Goal: Information Seeking & Learning: Learn about a topic

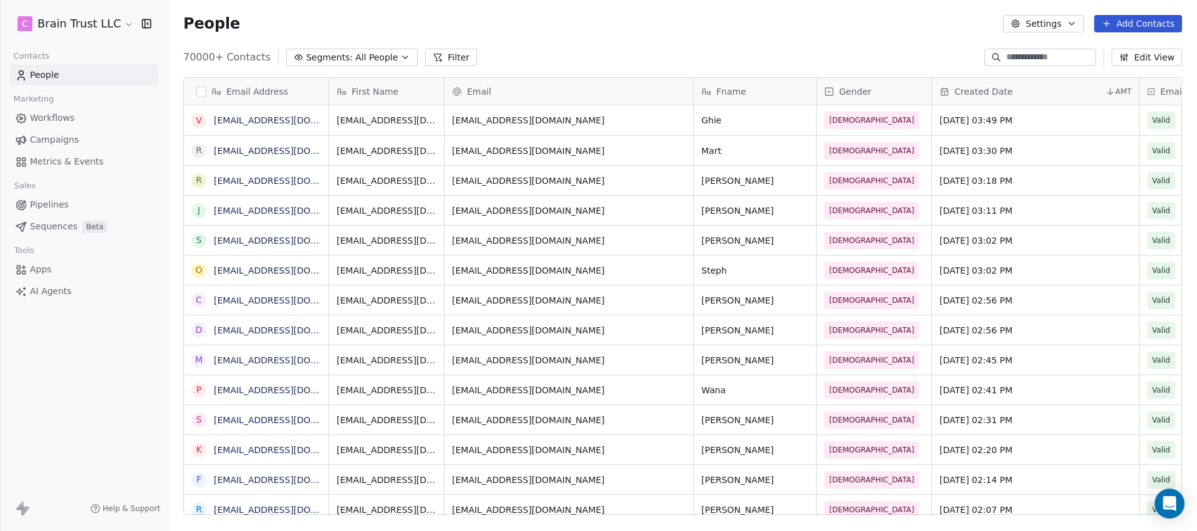
scroll to position [458, 1020]
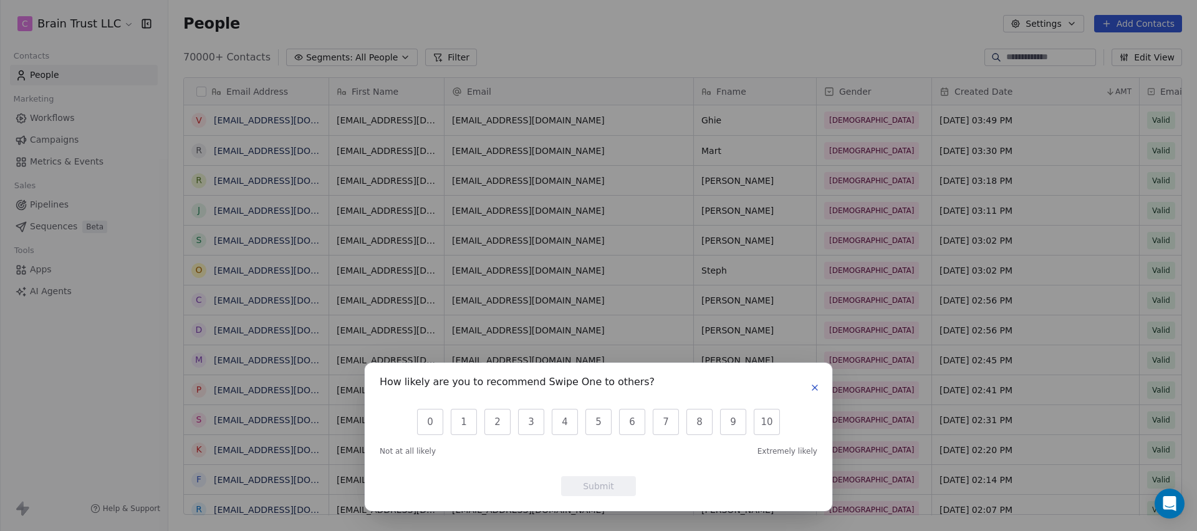
click at [821, 388] on button "button" at bounding box center [815, 387] width 15 height 15
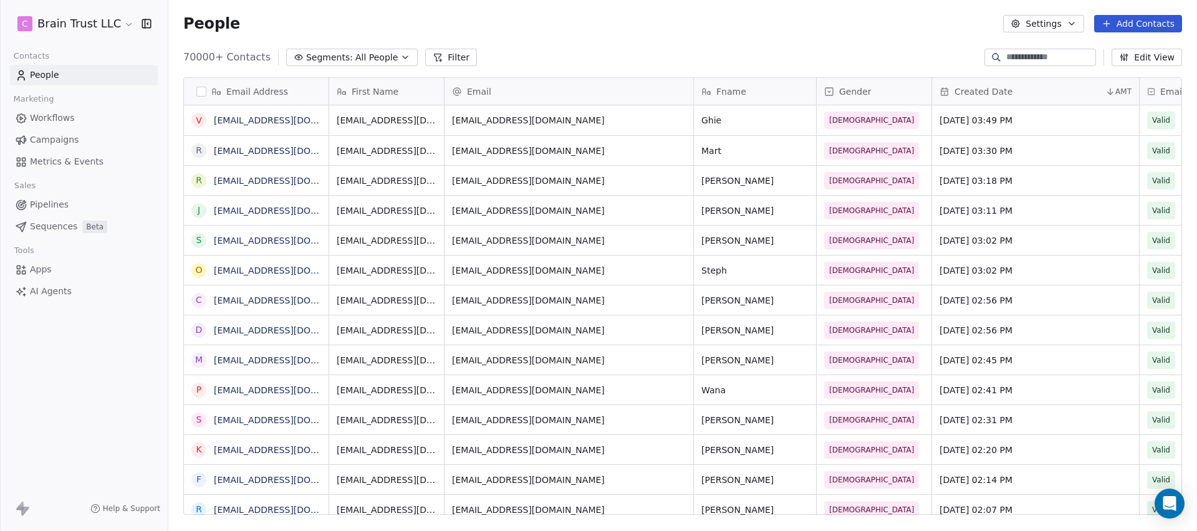
click at [1032, 57] on input at bounding box center [1050, 57] width 87 height 12
paste input "**********"
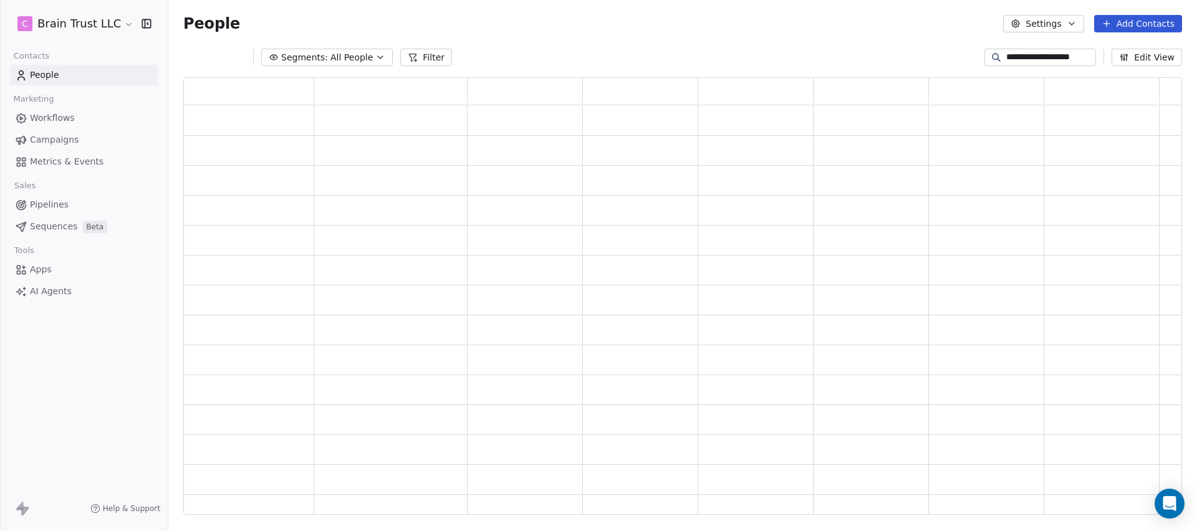
scroll to position [428, 990]
type input "**********"
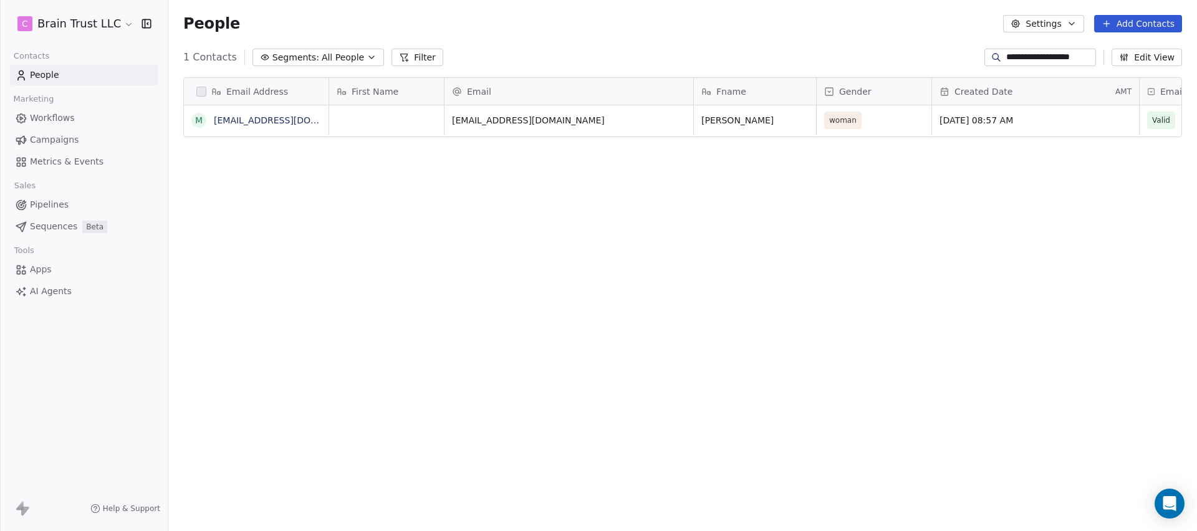
scroll to position [458, 1020]
click at [261, 119] on link "[EMAIL_ADDRESS][DOMAIN_NAME]" at bounding box center [290, 120] width 153 height 10
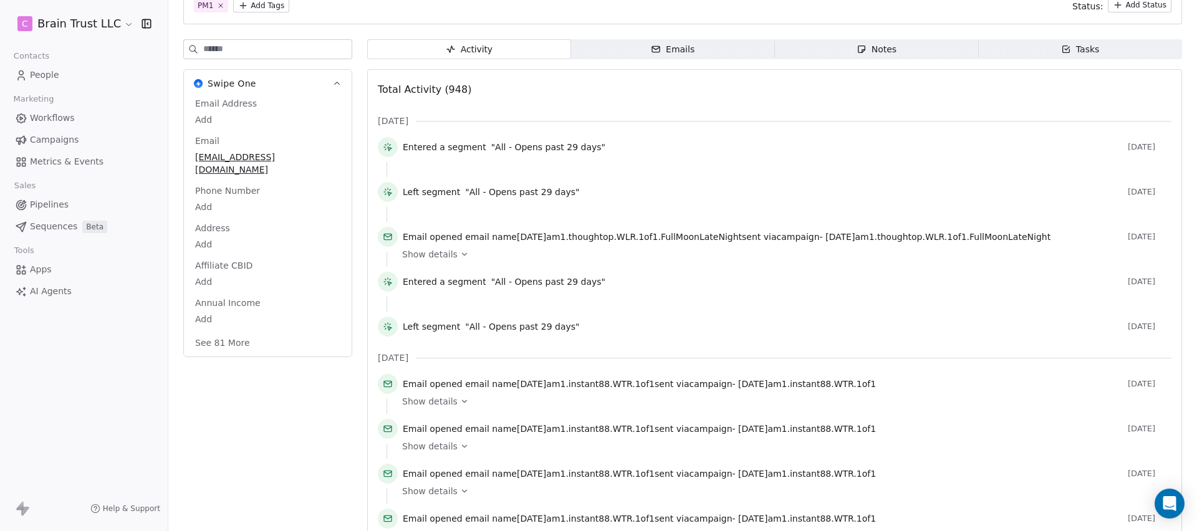
scroll to position [115, 0]
drag, startPoint x: 455, startPoint y: 236, endPoint x: 631, endPoint y: 232, distance: 175.3
click at [631, 232] on span "Email opened email name 2025.08.08.am1.thoughtop.WLR.1of1.FullMoonLateNight sen…" at bounding box center [727, 236] width 648 height 12
drag, startPoint x: 660, startPoint y: 233, endPoint x: 456, endPoint y: 235, distance: 204.6
click at [456, 235] on span "Email opened email name 2025.08.08.am1.thoughtop.WLR.1of1.FullMoonLateNight sen…" at bounding box center [727, 236] width 648 height 12
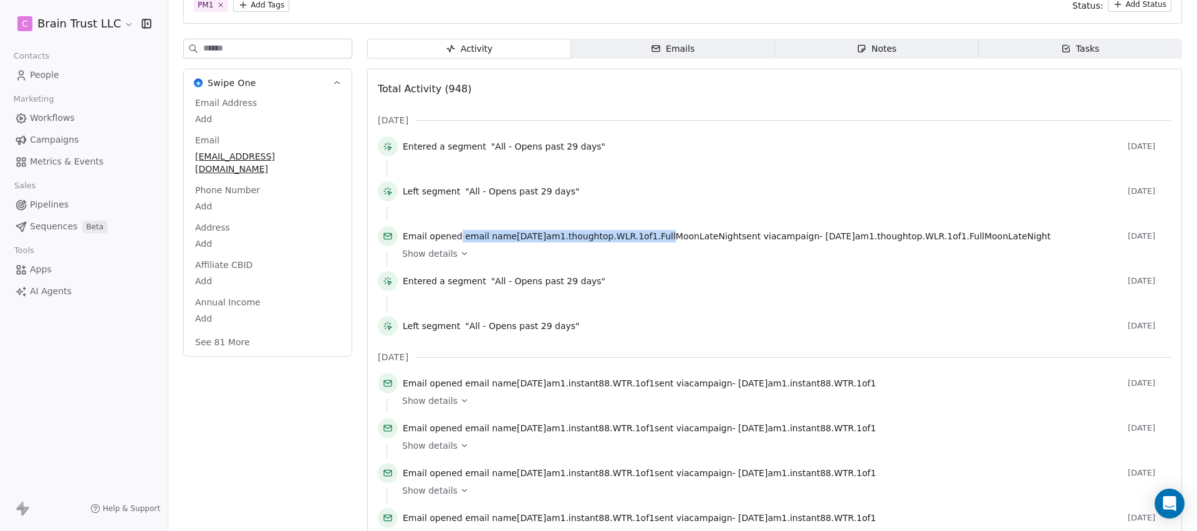
drag, startPoint x: 710, startPoint y: 238, endPoint x: 1056, endPoint y: 236, distance: 345.5
click at [1056, 236] on div "Email opened email name 2025.08.08.am1.thoughtop.WLR.1of1.FullMoonLateNight sen…" at bounding box center [763, 236] width 720 height 12
click at [576, 259] on div "Show details" at bounding box center [782, 254] width 761 height 12
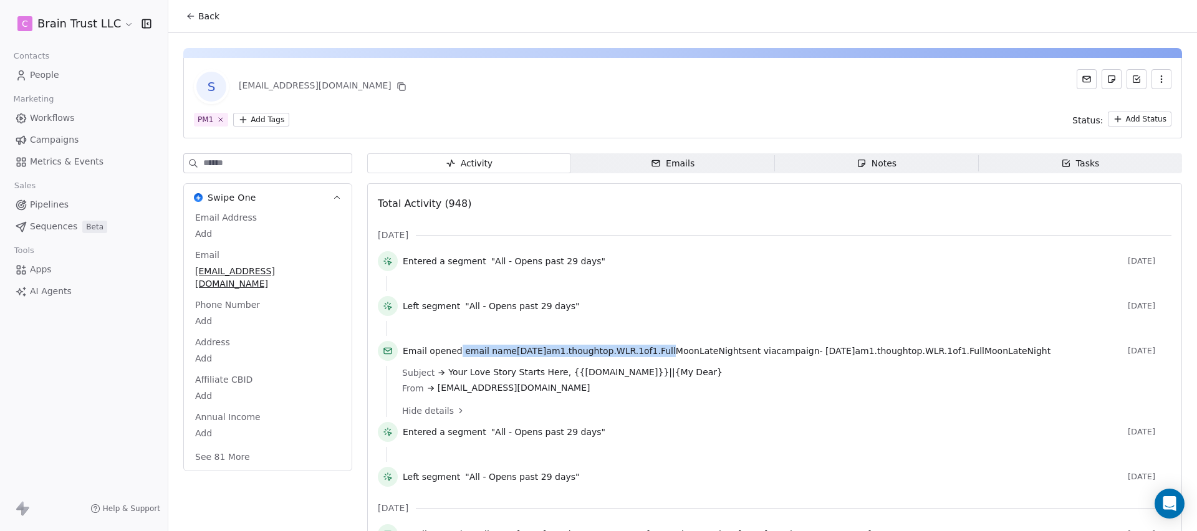
click at [201, 17] on span "Back" at bounding box center [208, 16] width 21 height 12
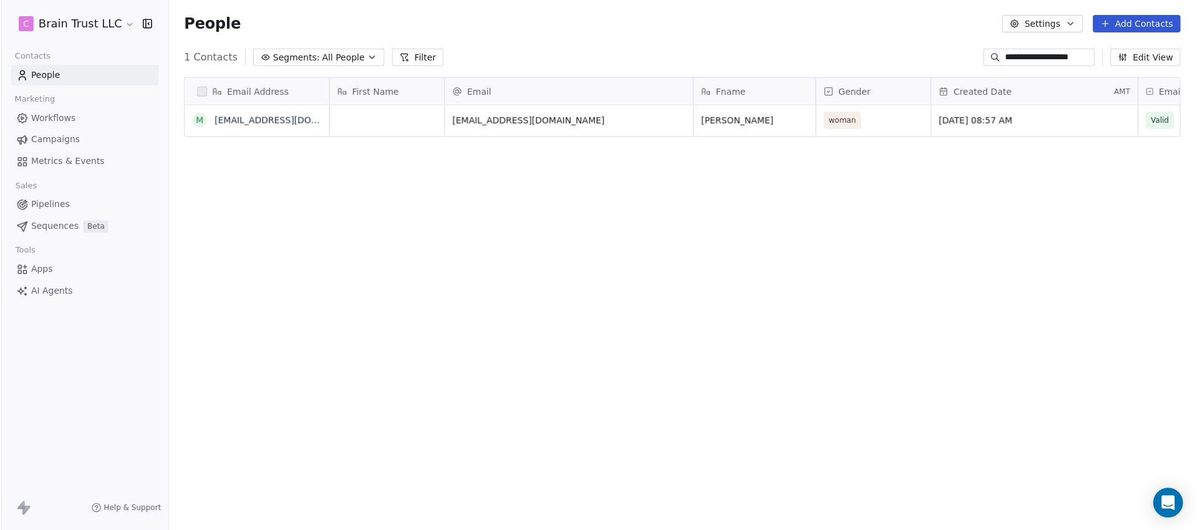
scroll to position [458, 1020]
click at [243, 185] on div "Email Address m monetviens@gmail.com First Name Email Fname Gender Created Date…" at bounding box center [682, 301] width 1029 height 468
click at [101, 19] on html "**********" at bounding box center [598, 265] width 1197 height 531
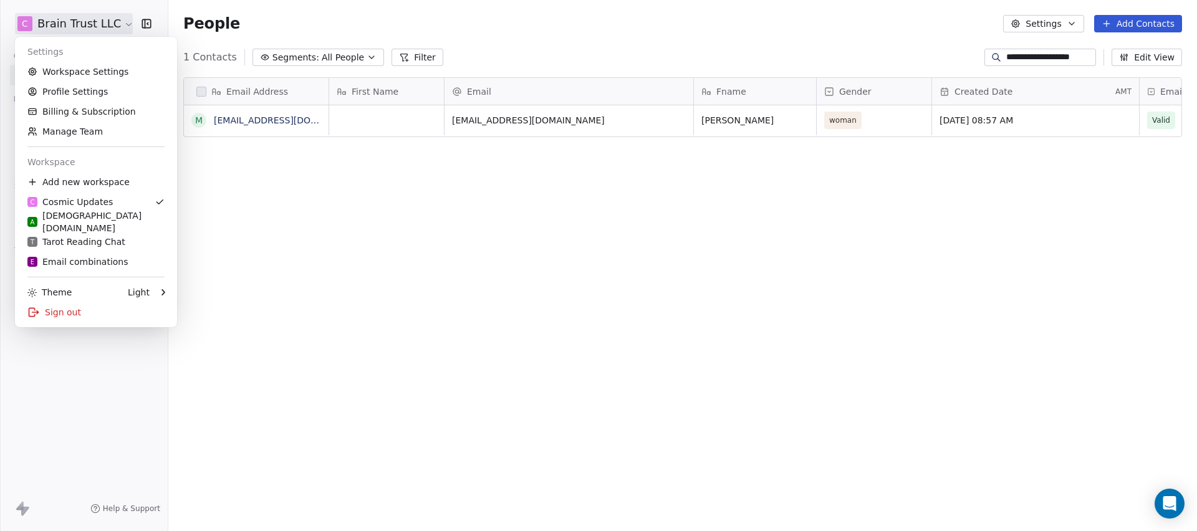
click at [227, 185] on html "**********" at bounding box center [598, 265] width 1197 height 531
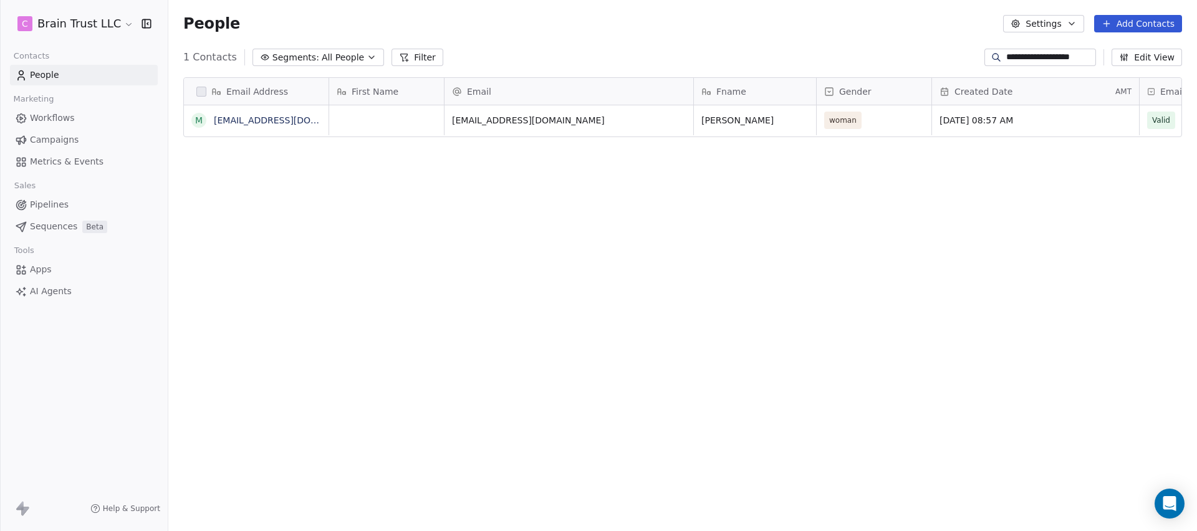
click at [71, 79] on link "People" at bounding box center [84, 75] width 148 height 21
click at [1090, 52] on input "**********" at bounding box center [1050, 57] width 87 height 12
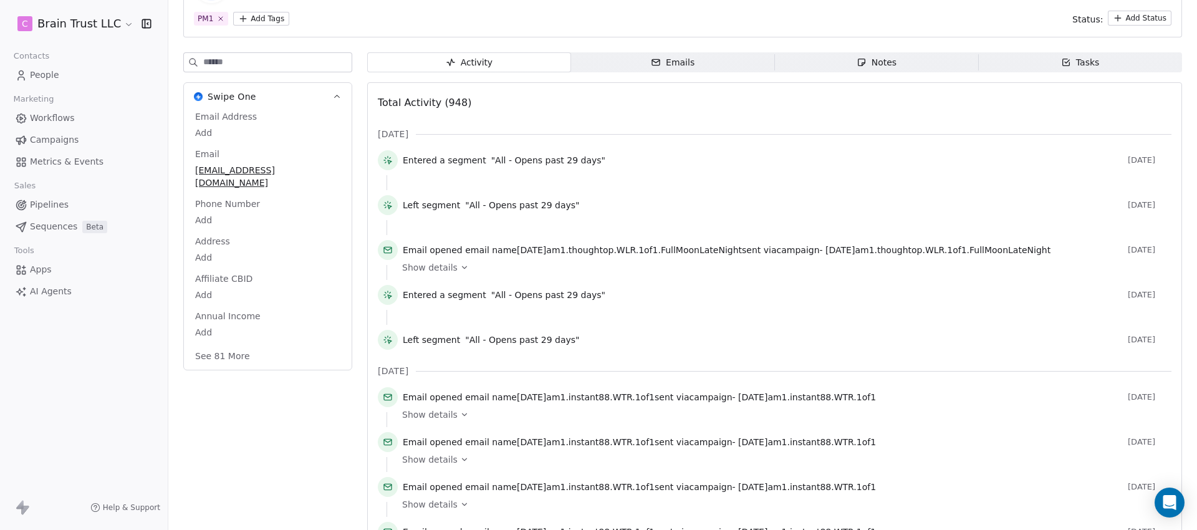
scroll to position [81, 0]
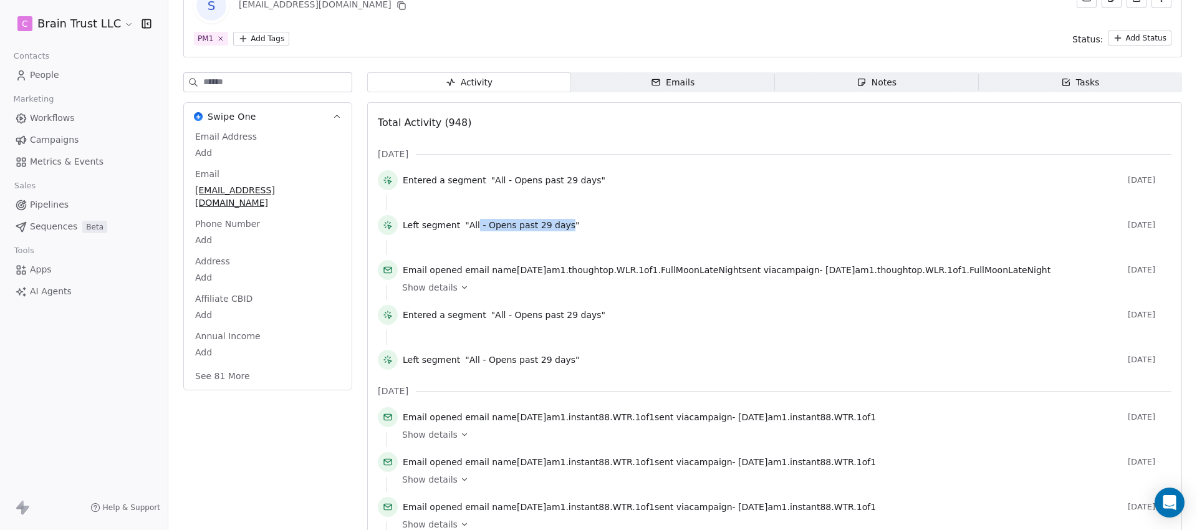
drag, startPoint x: 476, startPoint y: 224, endPoint x: 565, endPoint y: 225, distance: 88.6
click at [565, 225] on span ""All - Opens past 29 days"" at bounding box center [522, 225] width 114 height 12
click at [463, 283] on icon at bounding box center [464, 287] width 9 height 9
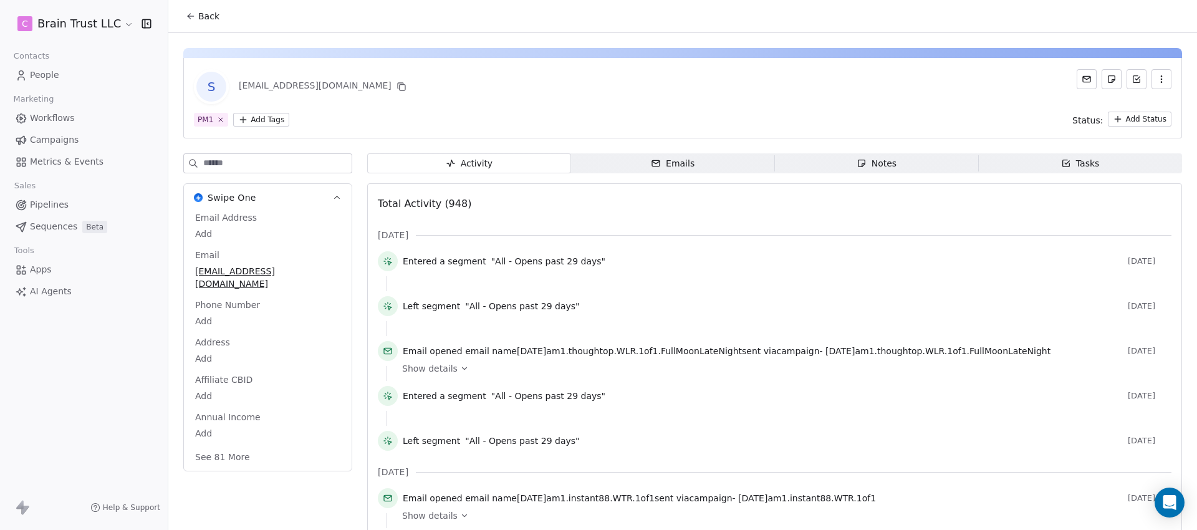
click at [44, 77] on span "People" at bounding box center [44, 75] width 29 height 13
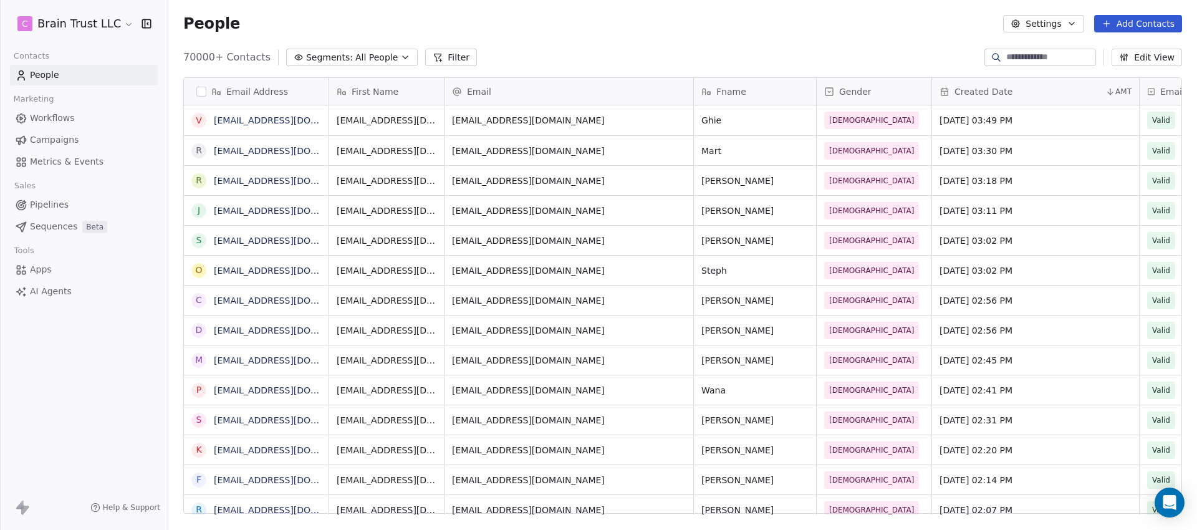
scroll to position [457, 1020]
click at [1050, 57] on input at bounding box center [1050, 57] width 87 height 12
paste input "**********"
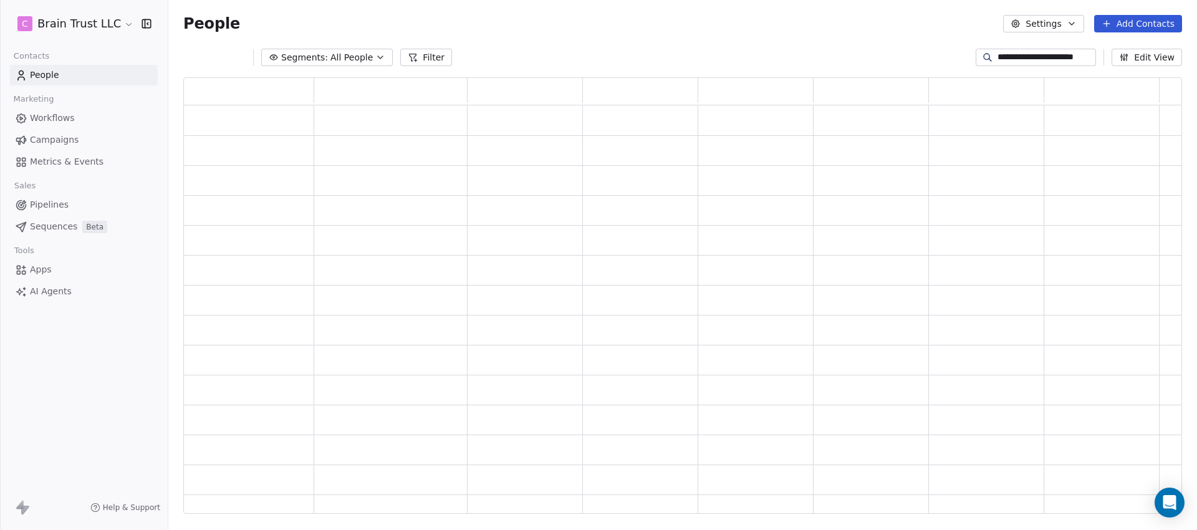
scroll to position [427, 990]
type input "**********"
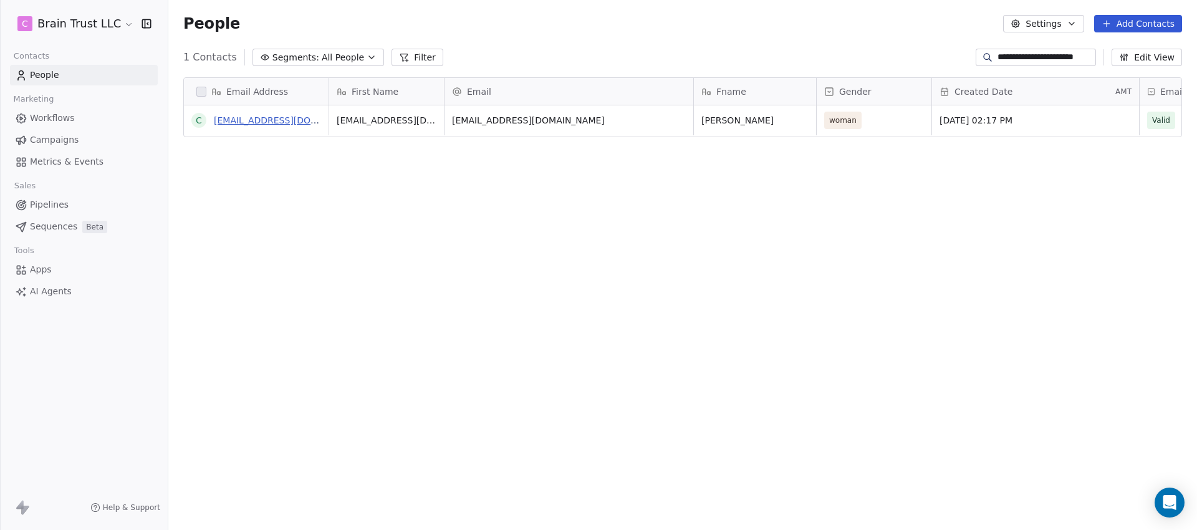
scroll to position [0, 0]
click at [244, 115] on link "[EMAIL_ADDRESS][DOMAIN_NAME]" at bounding box center [290, 120] width 153 height 10
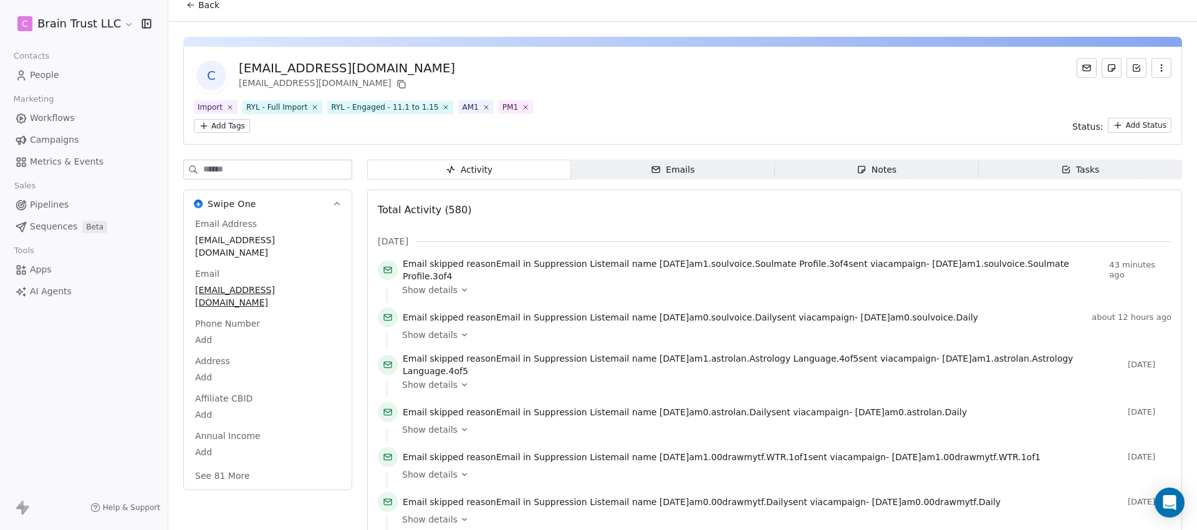
scroll to position [6, 0]
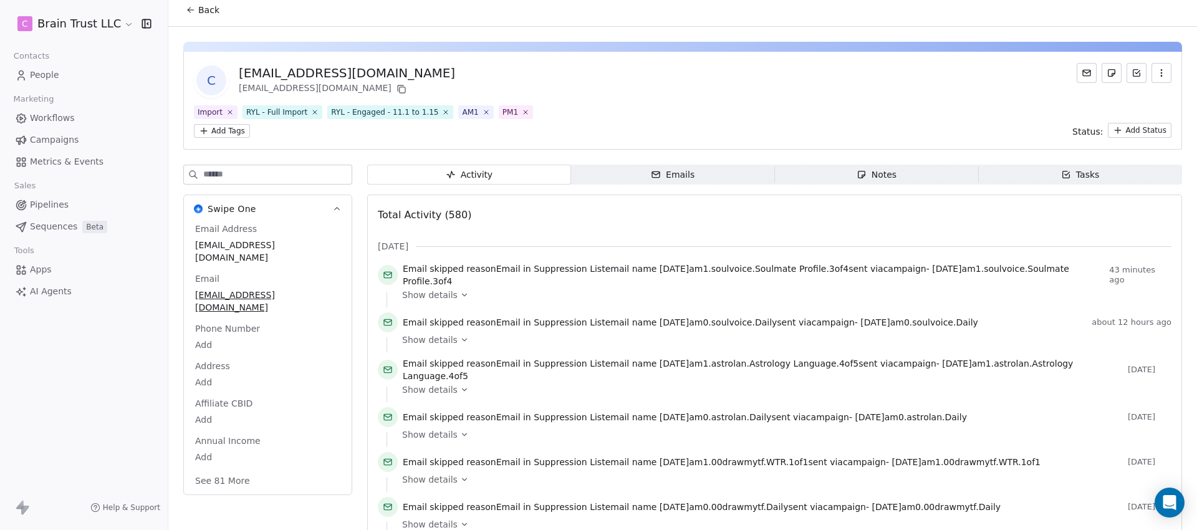
click at [60, 77] on link "People" at bounding box center [84, 75] width 148 height 21
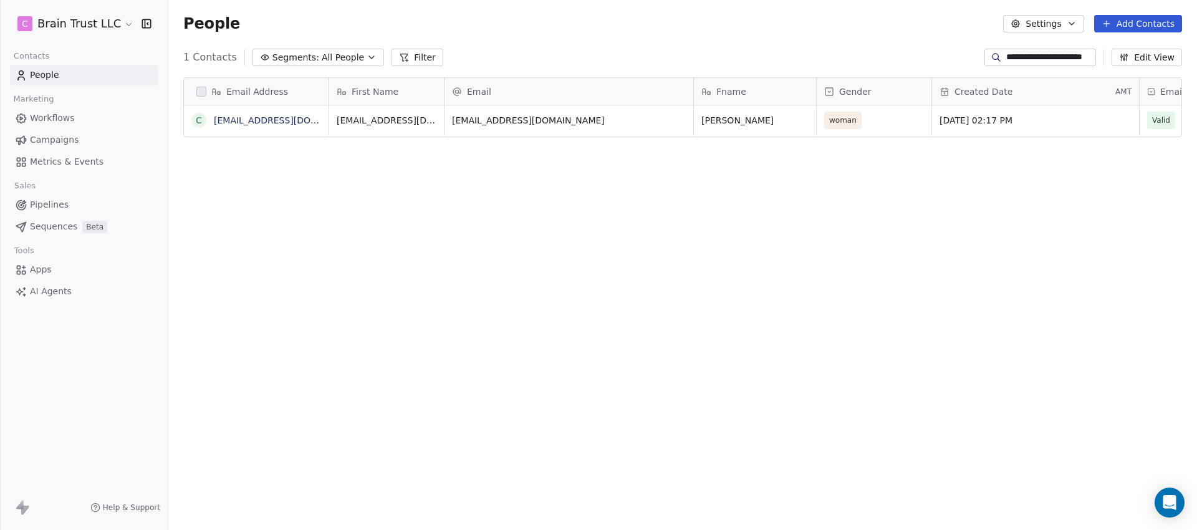
scroll to position [457, 1020]
click at [241, 119] on link "[EMAIL_ADDRESS][DOMAIN_NAME]" at bounding box center [290, 120] width 153 height 10
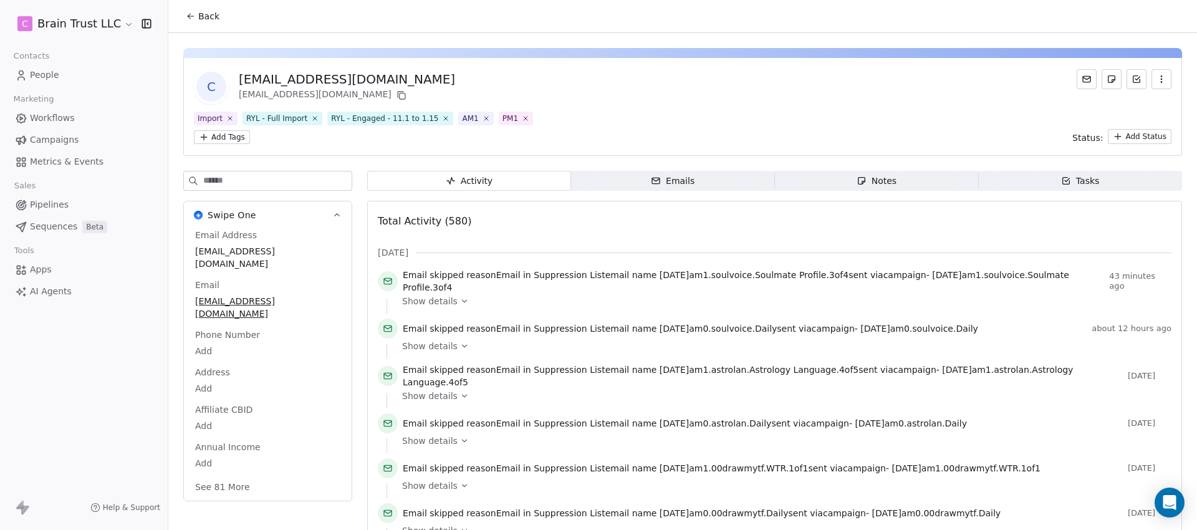
click at [537, 332] on span "Email in Suppression List" at bounding box center [550, 329] width 109 height 10
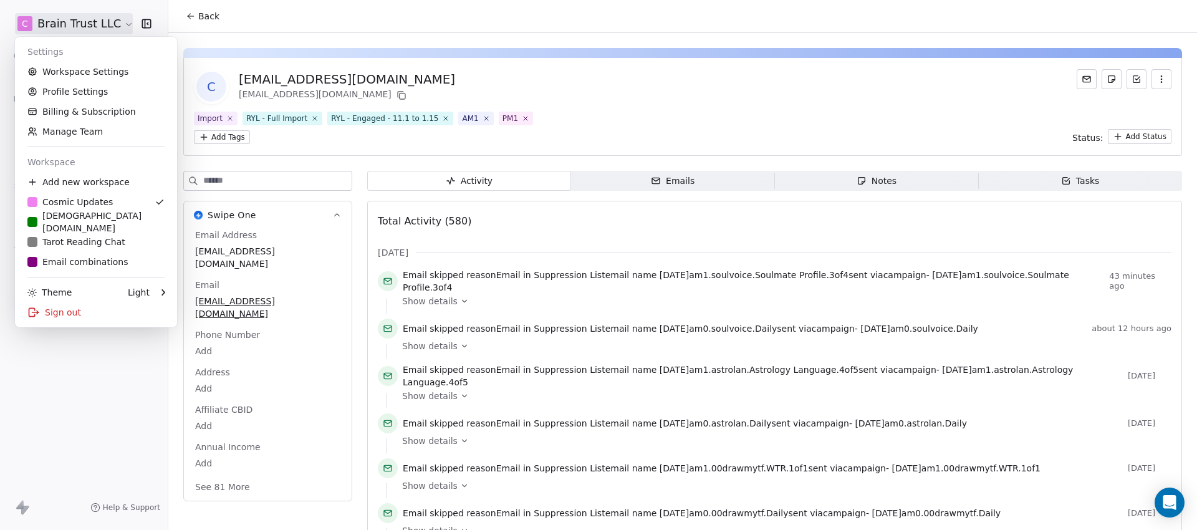
click at [120, 19] on html "C Brain Trust LLC Contacts People Marketing Workflows Campaigns Metrics & Event…" at bounding box center [598, 265] width 1197 height 530
click at [597, 127] on html "C Brain Trust LLC Contacts People Marketing Workflows Campaigns Metrics & Event…" at bounding box center [598, 265] width 1197 height 530
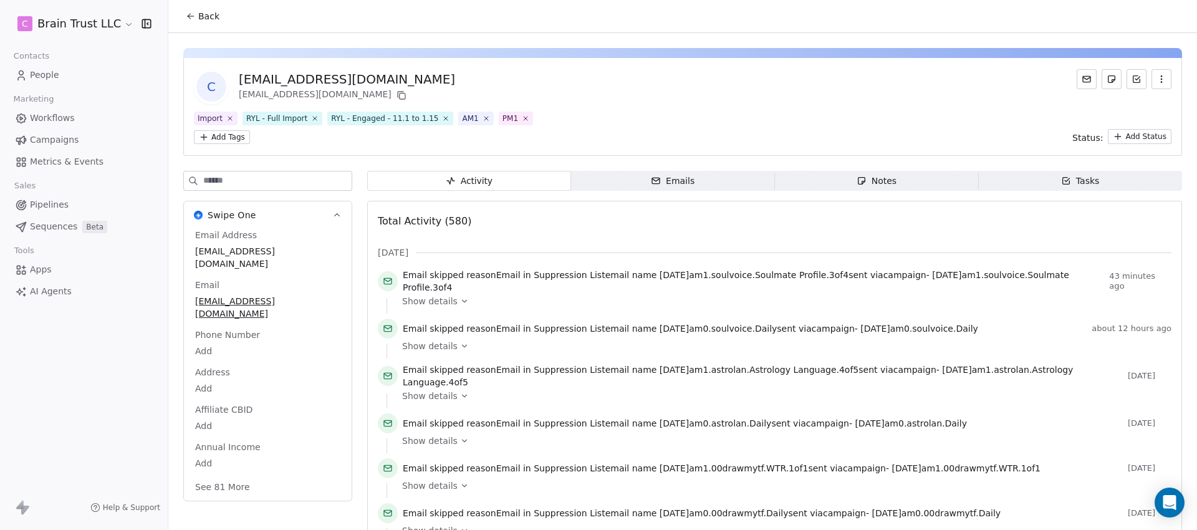
click at [54, 70] on span "People" at bounding box center [44, 75] width 29 height 13
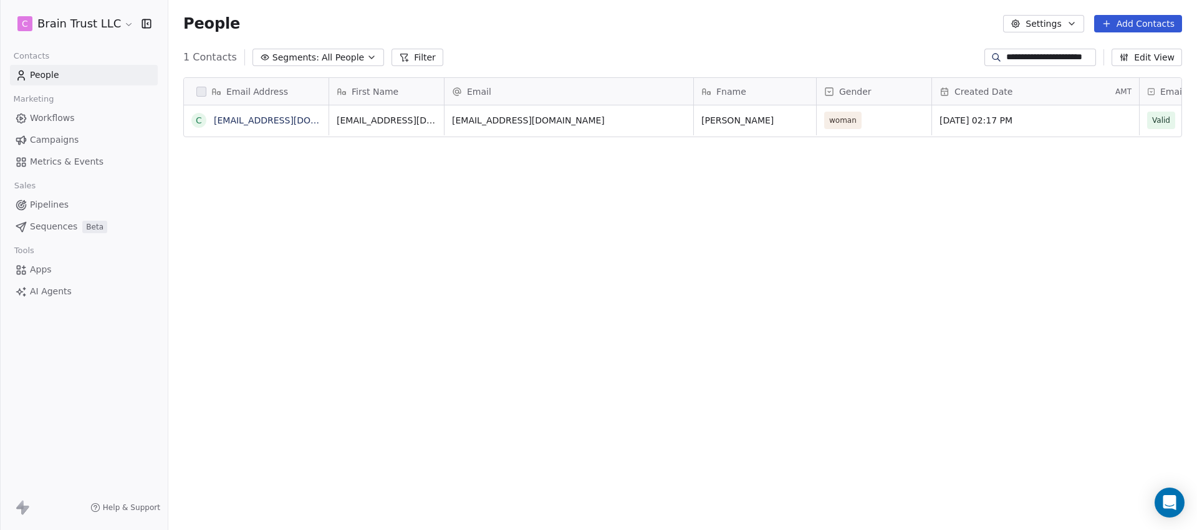
scroll to position [457, 1020]
click at [1039, 51] on input "**********" at bounding box center [1050, 57] width 87 height 12
paste input
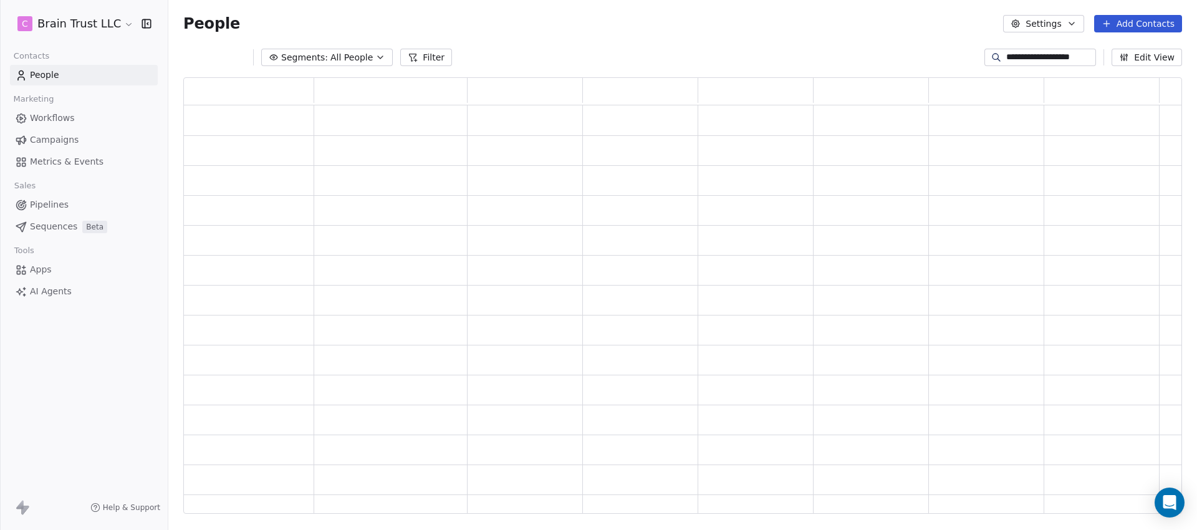
scroll to position [427, 990]
type input "**********"
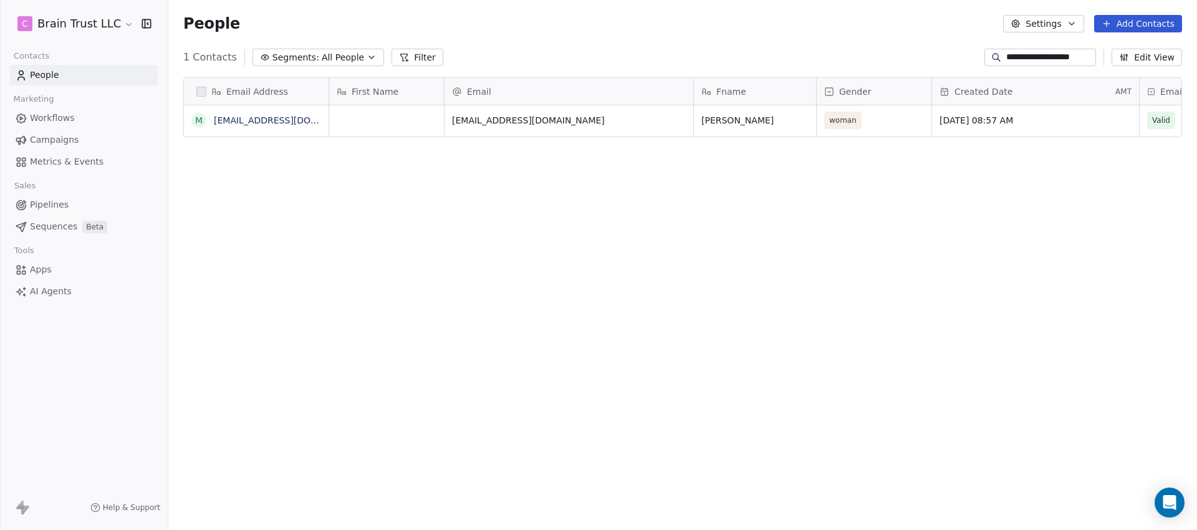
scroll to position [457, 1020]
click at [266, 121] on link "[EMAIL_ADDRESS][DOMAIN_NAME]" at bounding box center [290, 120] width 153 height 10
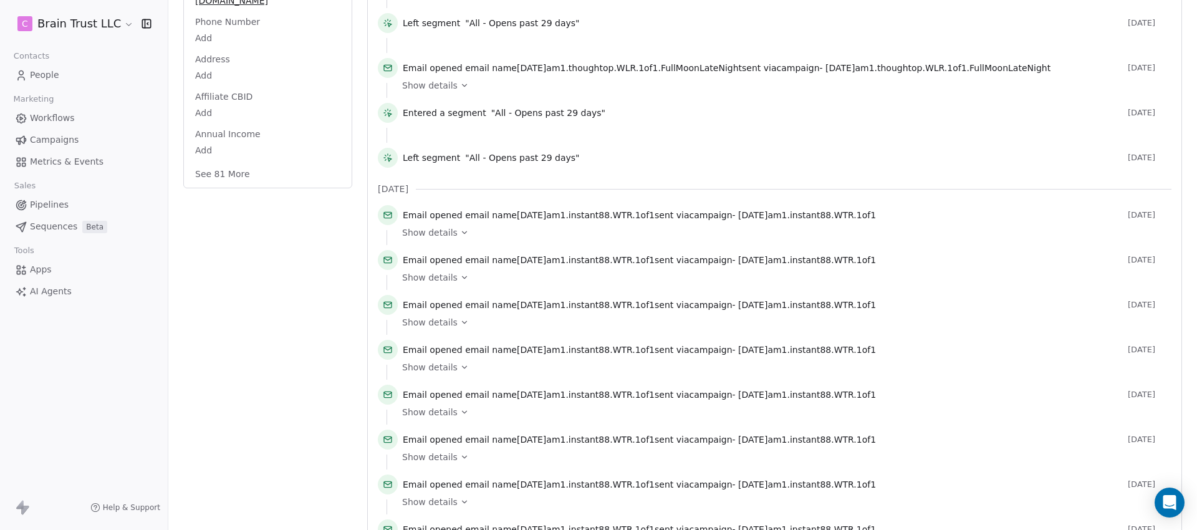
scroll to position [226, 0]
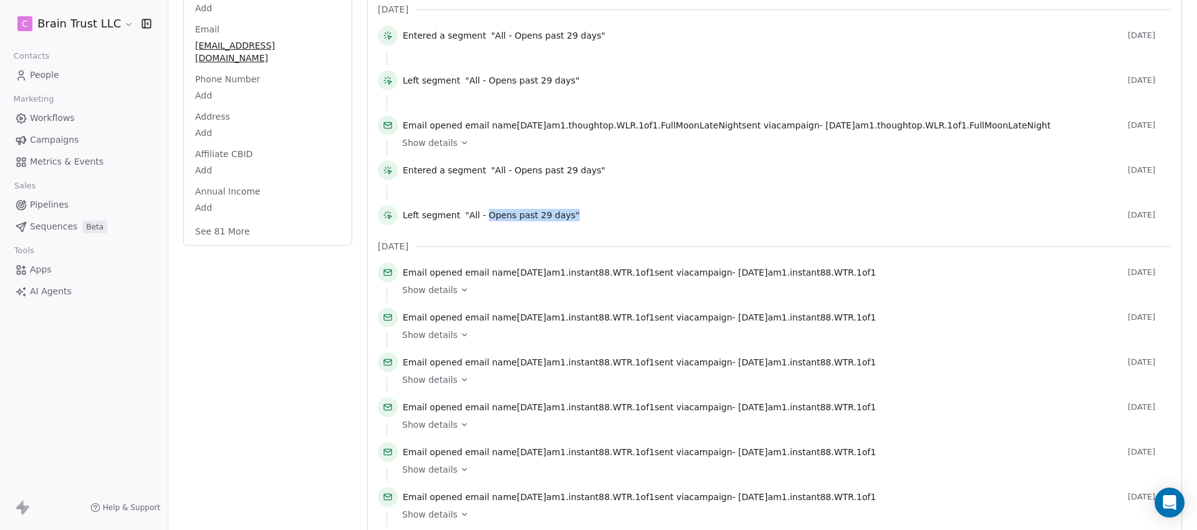
drag, startPoint x: 483, startPoint y: 213, endPoint x: 617, endPoint y: 216, distance: 134.1
click at [617, 216] on div "Left segment "All - Opens past 29 days"" at bounding box center [763, 215] width 720 height 12
click at [543, 167] on span ""All - Opens past 29 days"" at bounding box center [548, 170] width 114 height 12
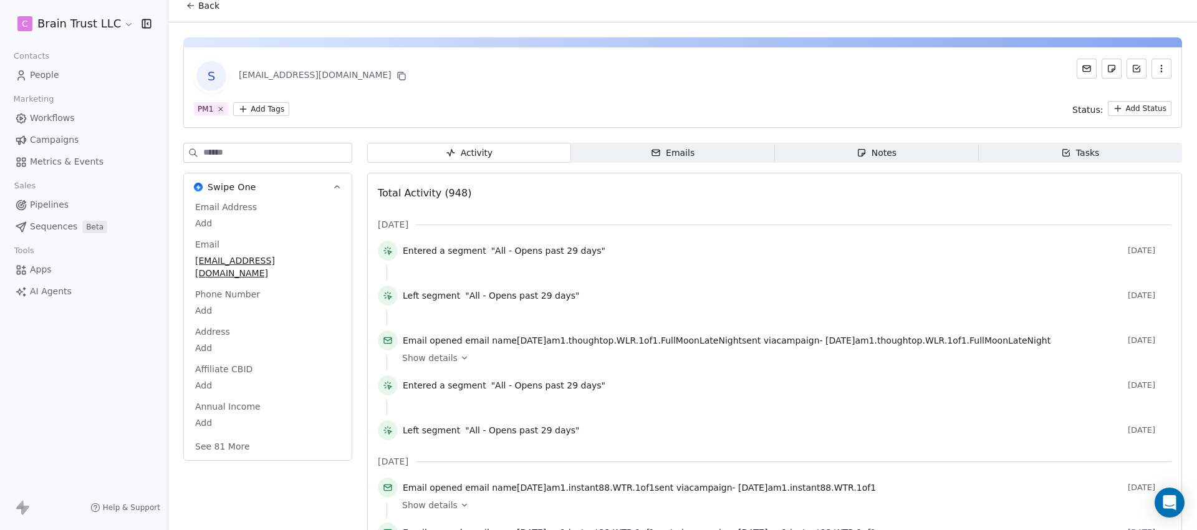
scroll to position [0, 0]
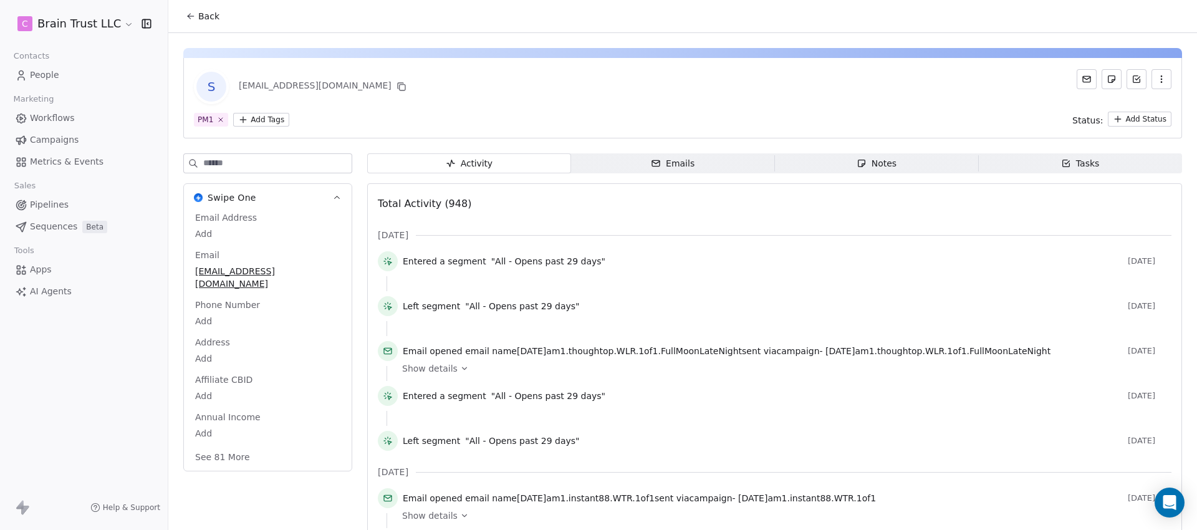
click at [90, 29] on html "C Brain Trust LLC Contacts People Marketing Workflows Campaigns Metrics & Event…" at bounding box center [598, 265] width 1197 height 530
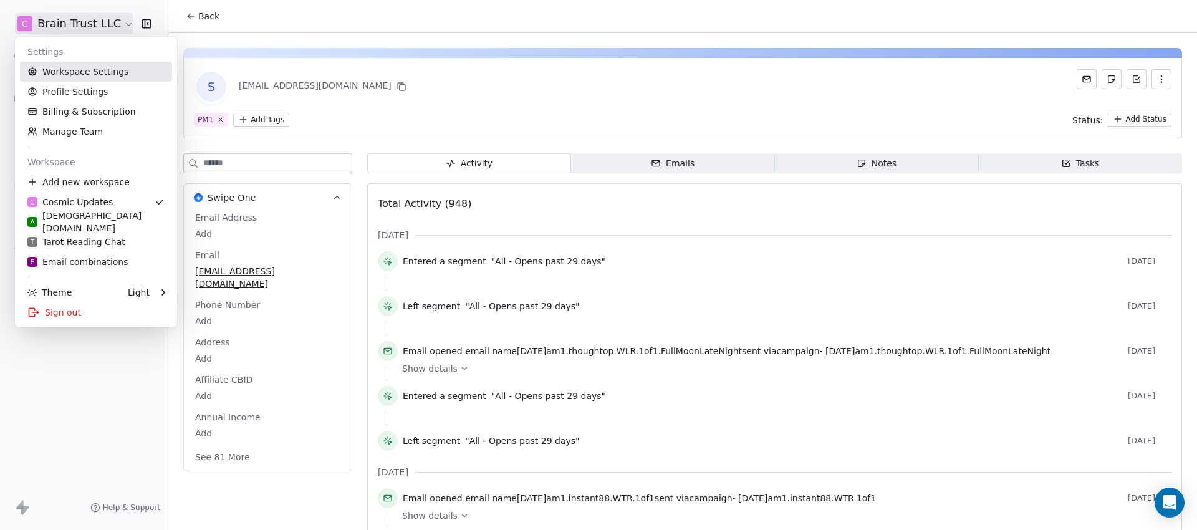
click at [115, 71] on link "Workspace Settings" at bounding box center [96, 72] width 152 height 20
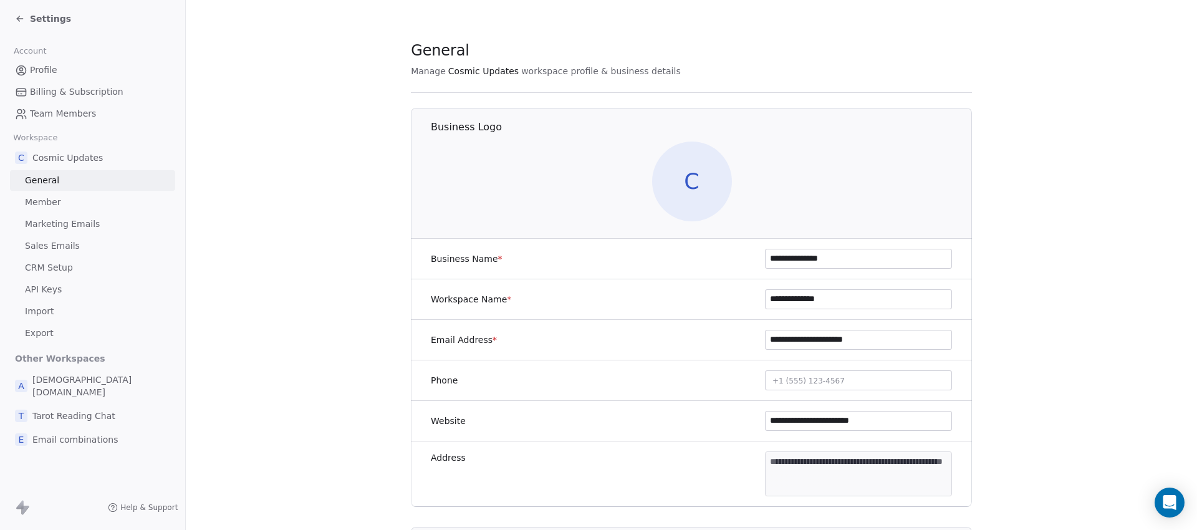
click at [54, 196] on span "Member" at bounding box center [43, 202] width 36 height 13
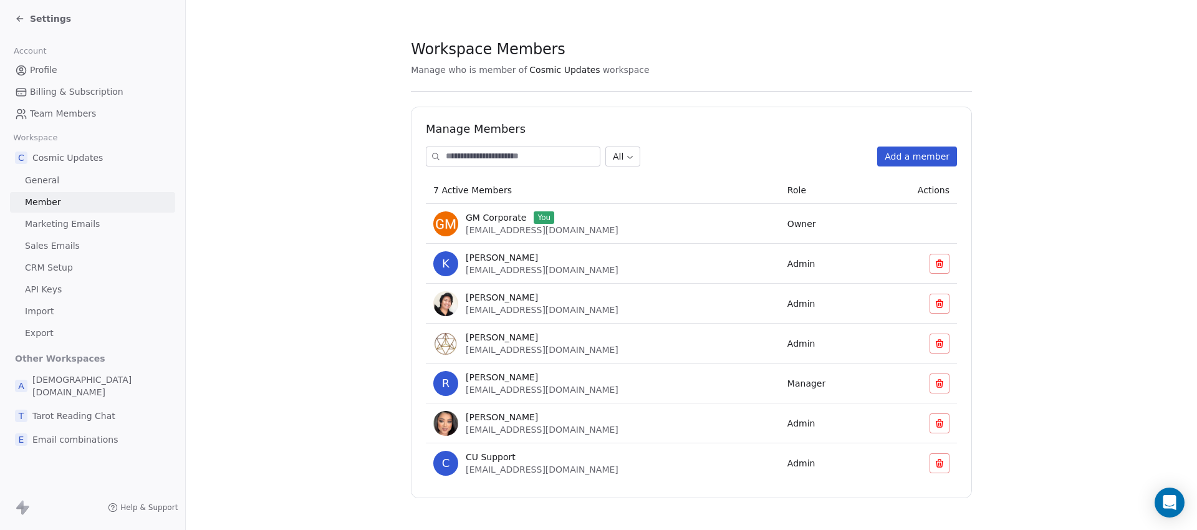
click at [67, 221] on span "Marketing Emails" at bounding box center [62, 224] width 75 height 13
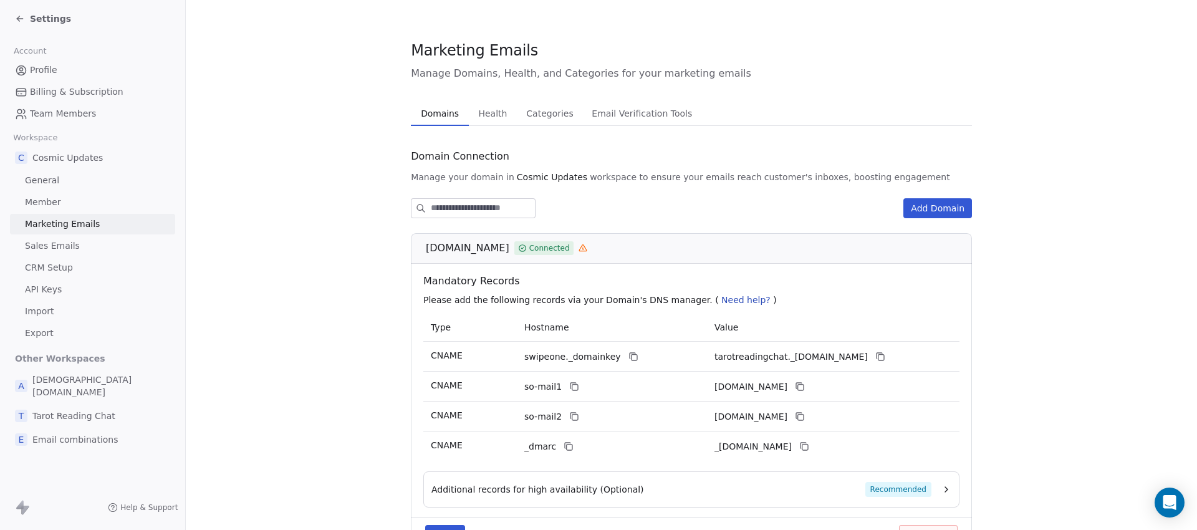
click at [70, 252] on span "Sales Emails" at bounding box center [52, 245] width 55 height 13
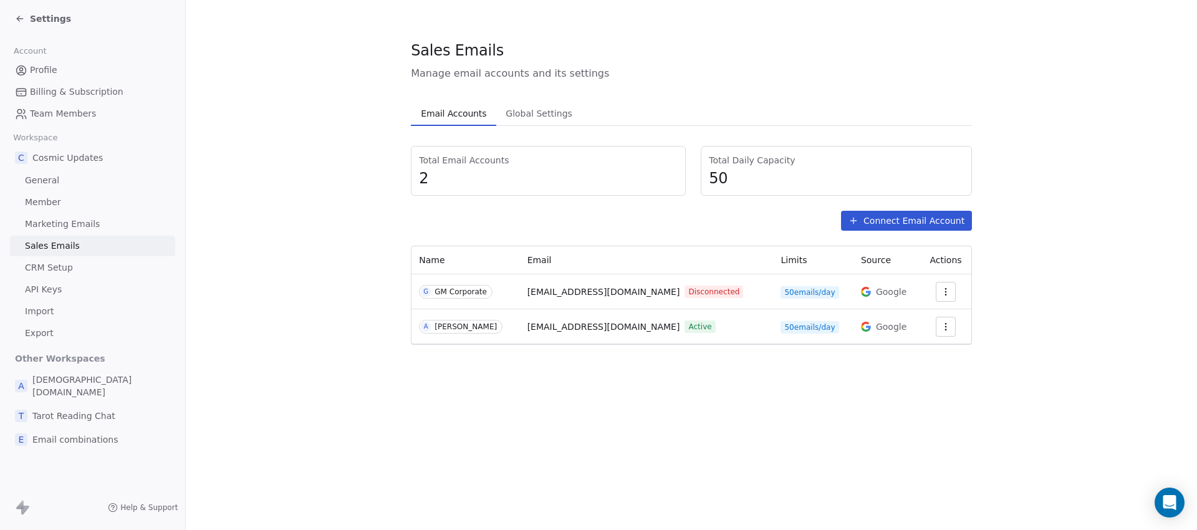
click at [39, 16] on span "Settings" at bounding box center [50, 18] width 41 height 12
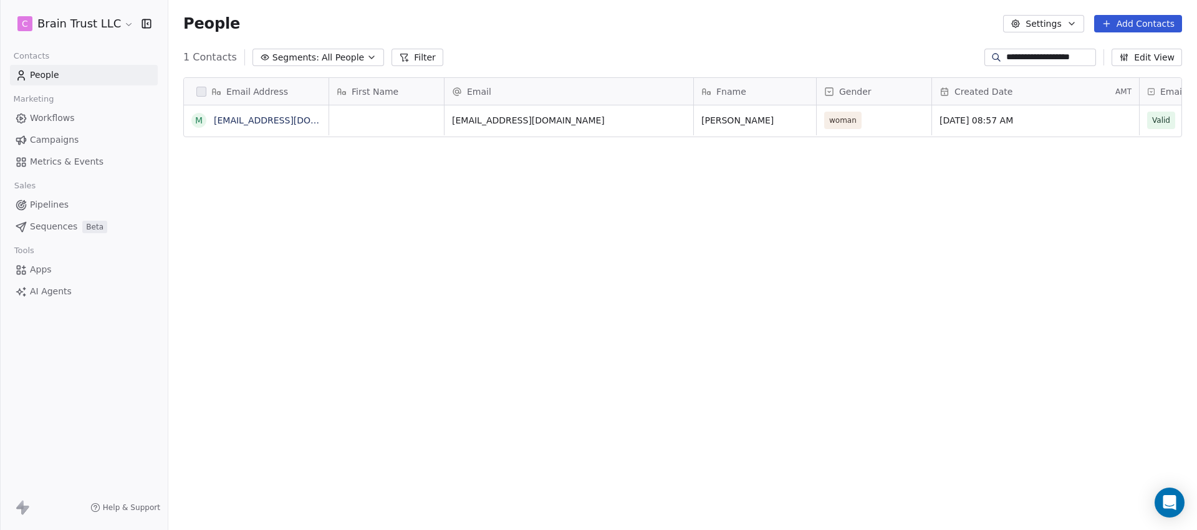
scroll to position [457, 1020]
click at [1062, 57] on input "**********" at bounding box center [1050, 57] width 87 height 12
click at [1071, 57] on input "**********" at bounding box center [1050, 57] width 87 height 12
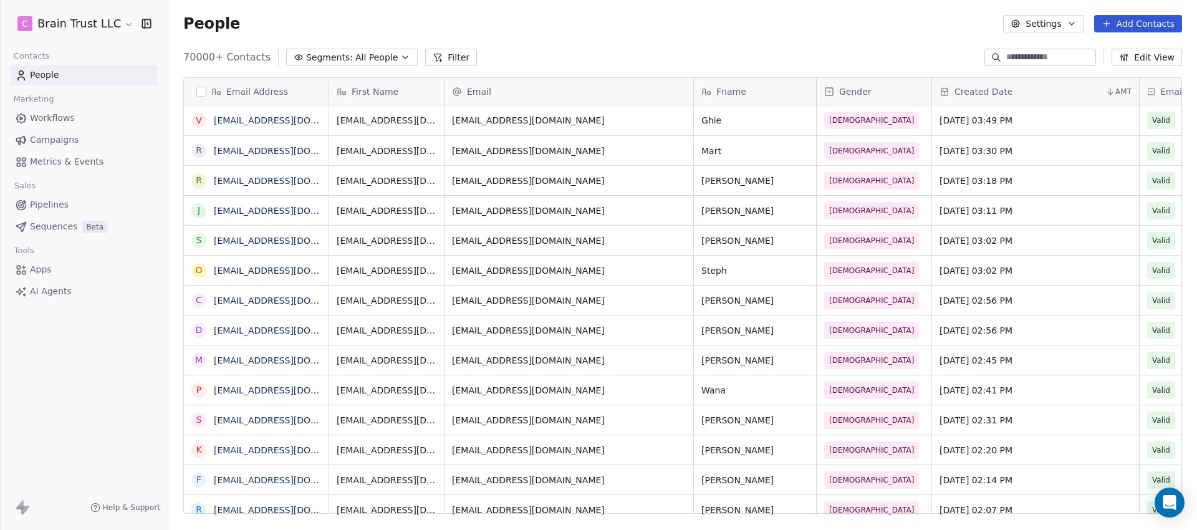
click at [356, 62] on span "All People" at bounding box center [376, 57] width 42 height 13
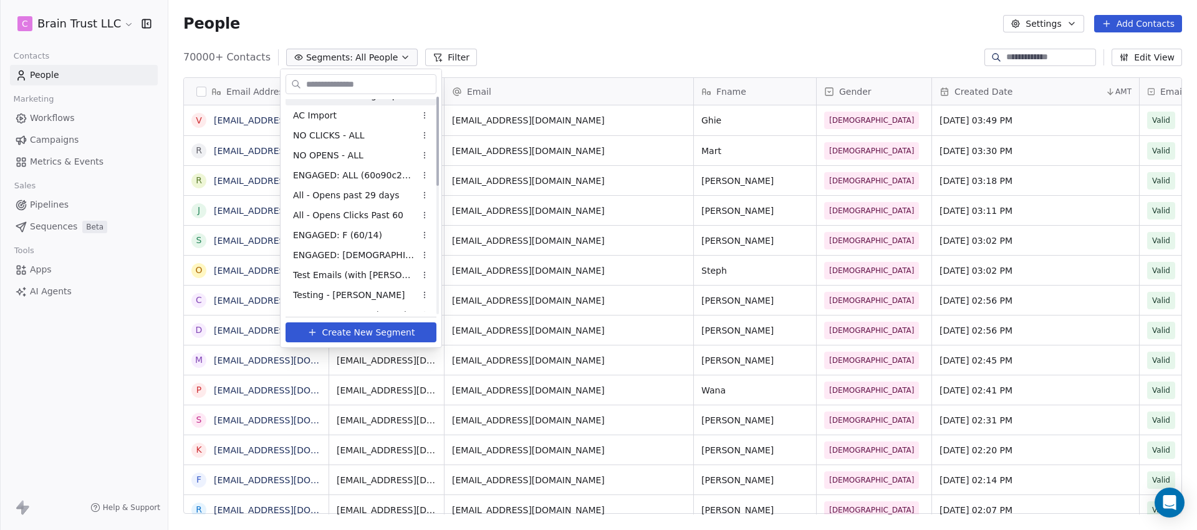
scroll to position [0, 0]
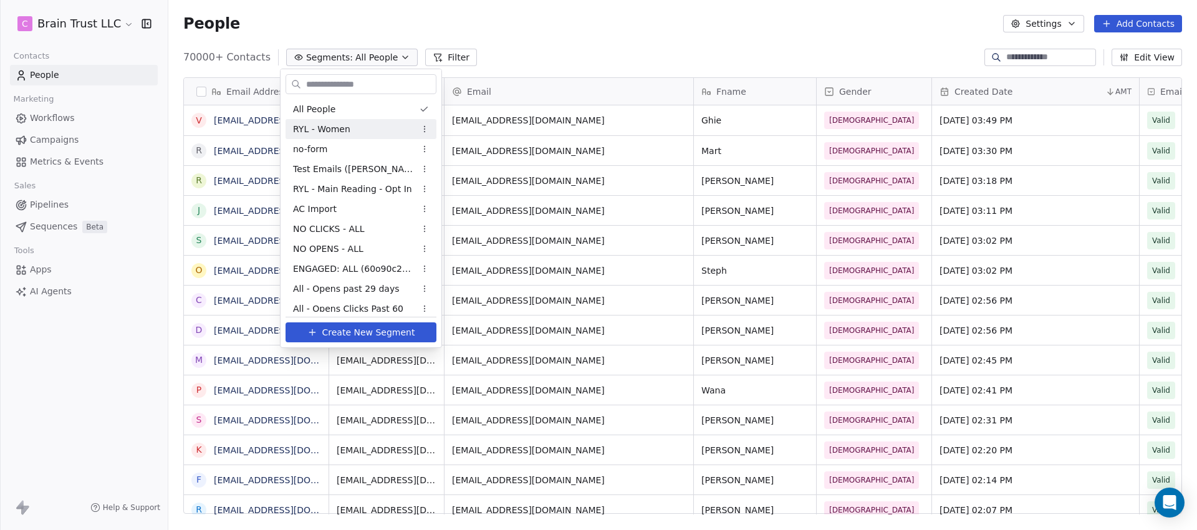
click at [51, 274] on html "C Brain Trust LLC Contacts People Marketing Workflows Campaigns Metrics & Event…" at bounding box center [598, 265] width 1197 height 530
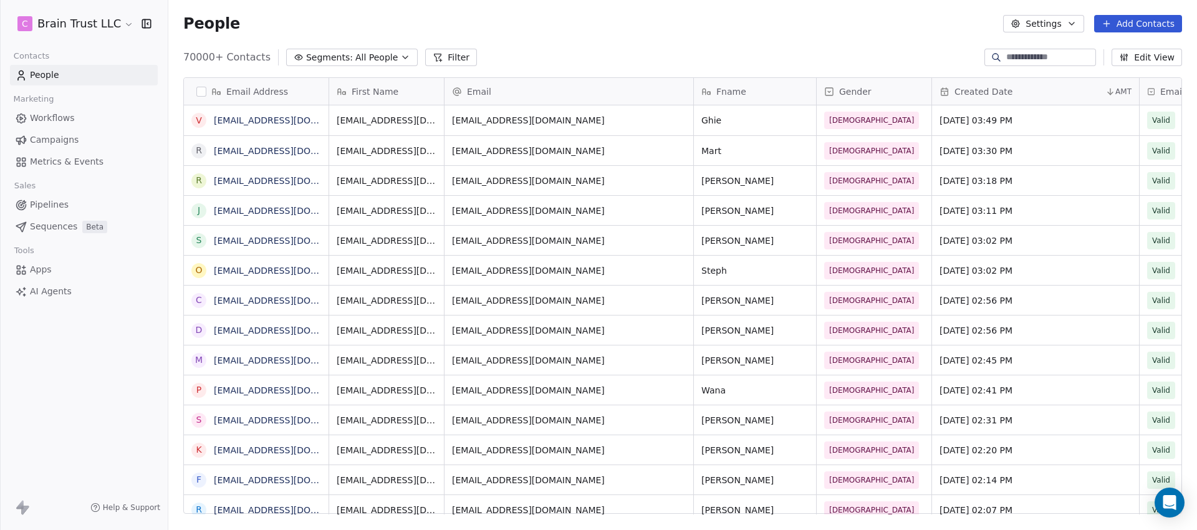
click at [122, 19] on html "C Brain Trust LLC Contacts People Marketing Workflows Campaigns Metrics & Event…" at bounding box center [598, 265] width 1197 height 530
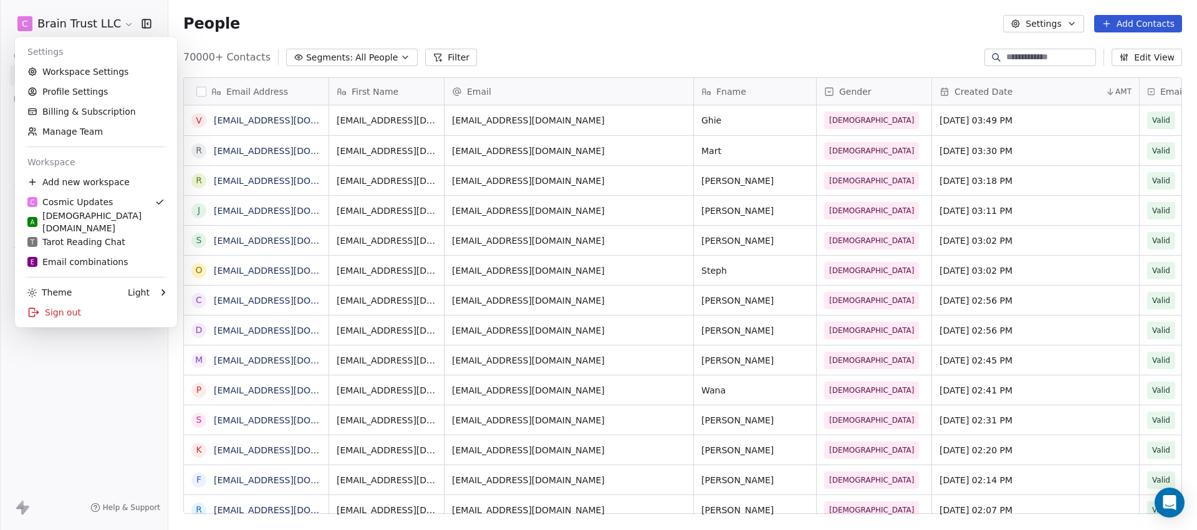
click at [438, 17] on html "C Brain Trust LLC Contacts People Marketing Workflows Campaigns Metrics & Event…" at bounding box center [598, 265] width 1197 height 530
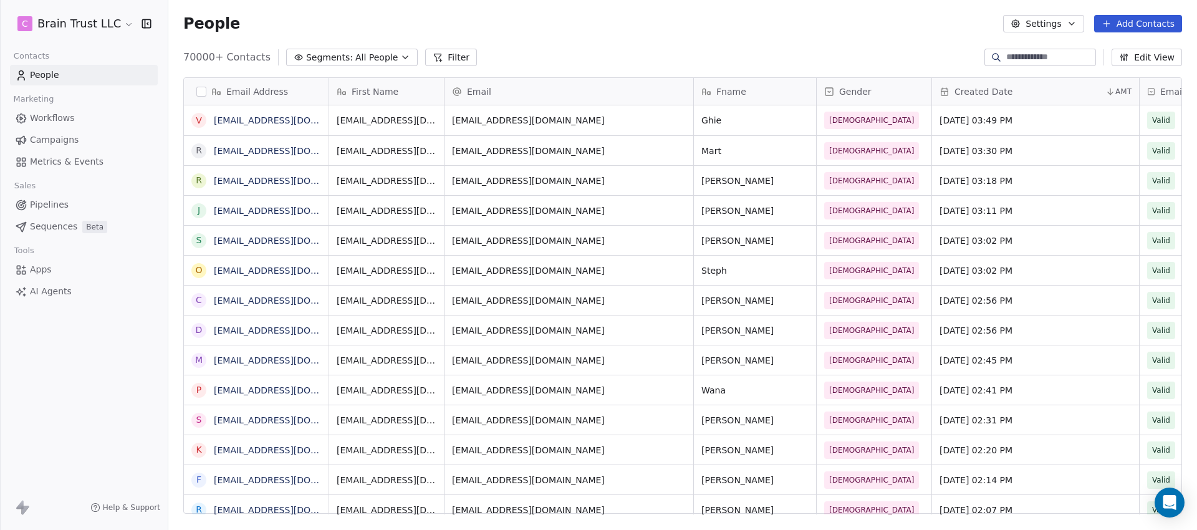
click at [448, 61] on button "Filter" at bounding box center [451, 57] width 52 height 17
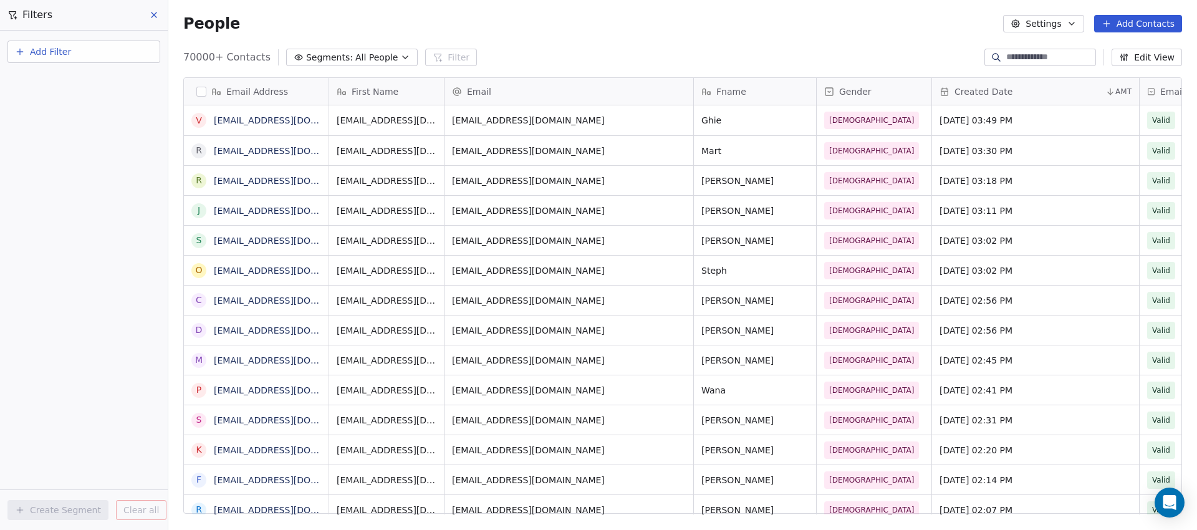
click at [47, 59] on button "Add Filter" at bounding box center [83, 52] width 153 height 22
click at [61, 77] on span "Contact properties" at bounding box center [61, 81] width 81 height 13
click at [534, 35] on html "C Brain Trust LLC Contacts People Marketing Workflows Campaigns Metrics & Event…" at bounding box center [598, 265] width 1197 height 530
click at [597, 40] on div "People Settings Add Contacts" at bounding box center [682, 23] width 1029 height 47
click at [153, 11] on icon at bounding box center [154, 15] width 10 height 10
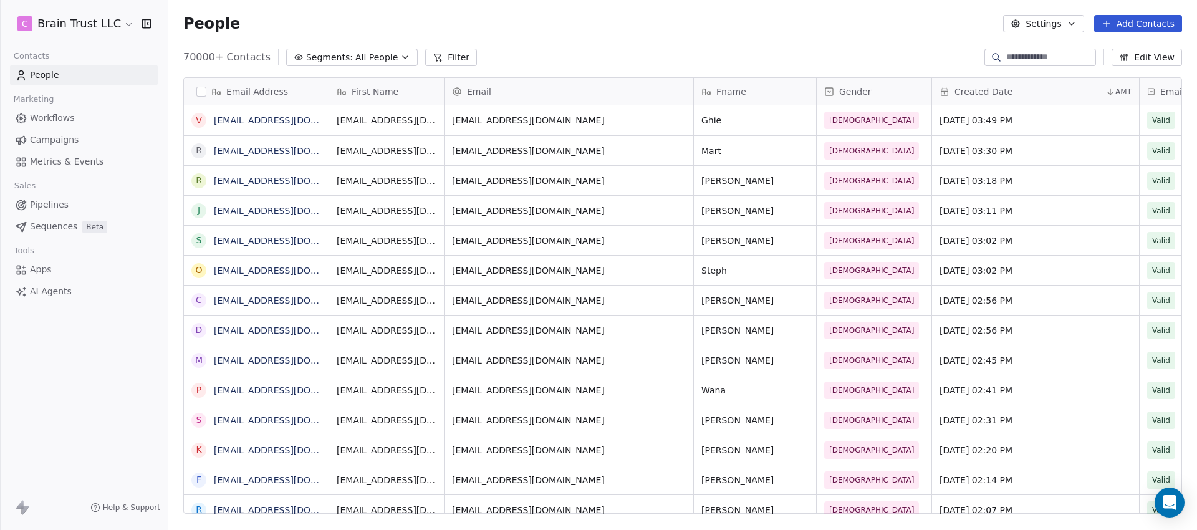
click at [117, 27] on html "C Brain Trust LLC Contacts People Marketing Workflows Campaigns Metrics & Event…" at bounding box center [598, 265] width 1197 height 530
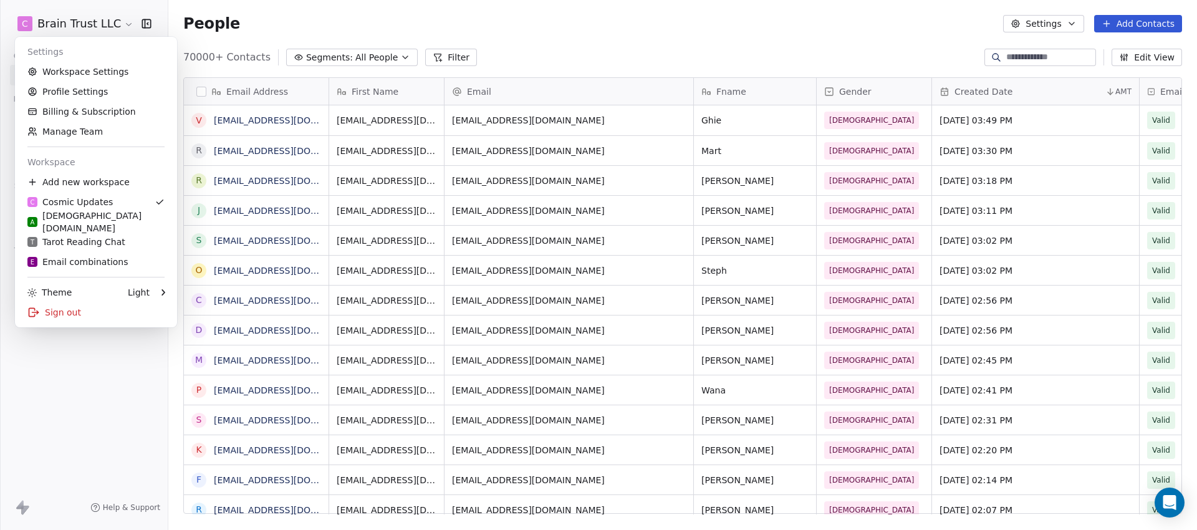
click at [299, 27] on html "C Brain Trust LLC Contacts People Marketing Workflows Campaigns Metrics & Event…" at bounding box center [598, 265] width 1197 height 530
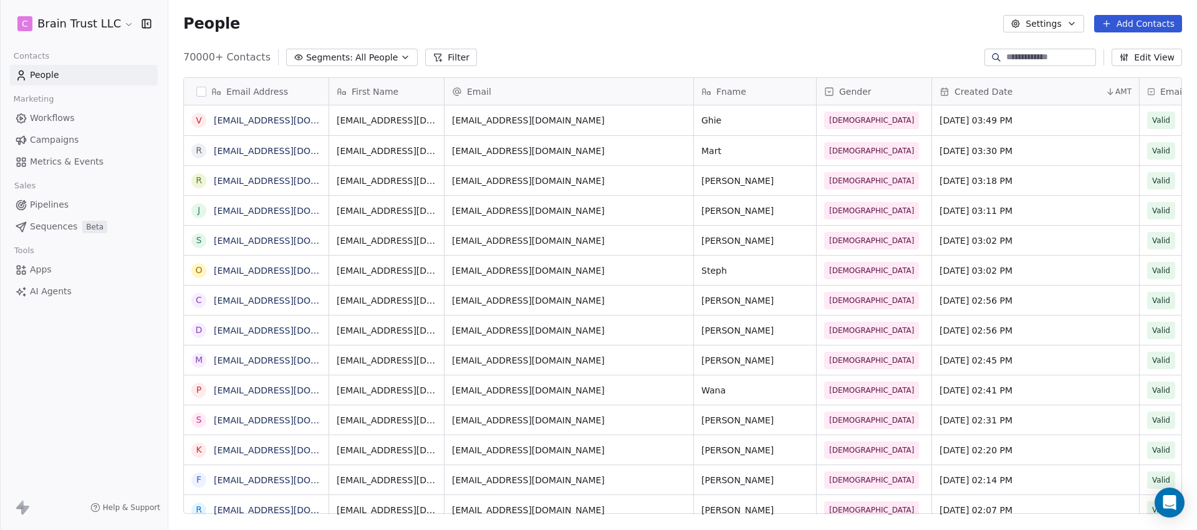
click at [558, 40] on div "People Settings Add Contacts" at bounding box center [682, 23] width 1029 height 47
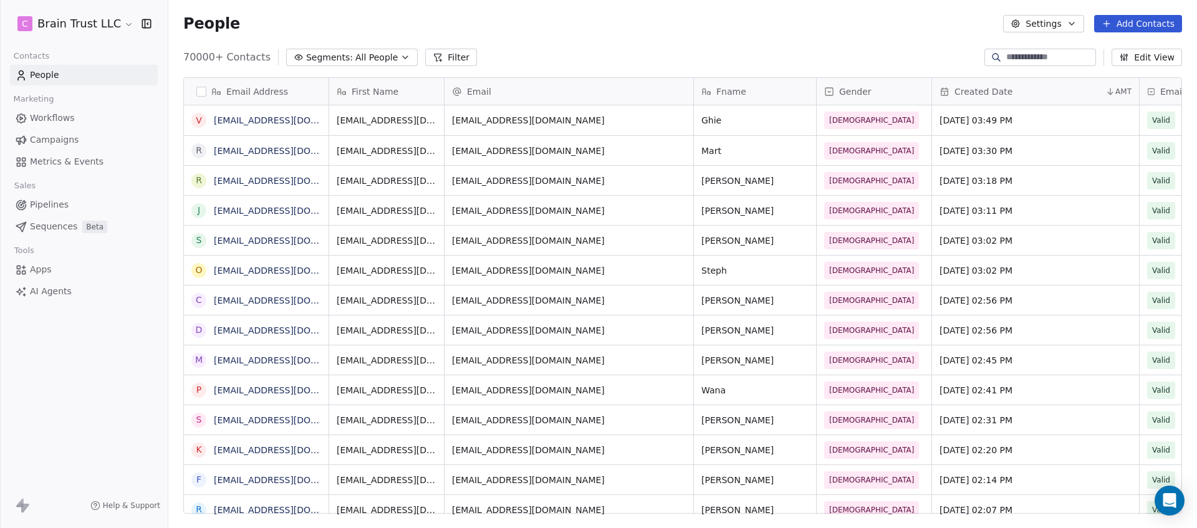
scroll to position [456, 1020]
click at [387, 53] on span "All People" at bounding box center [376, 57] width 42 height 13
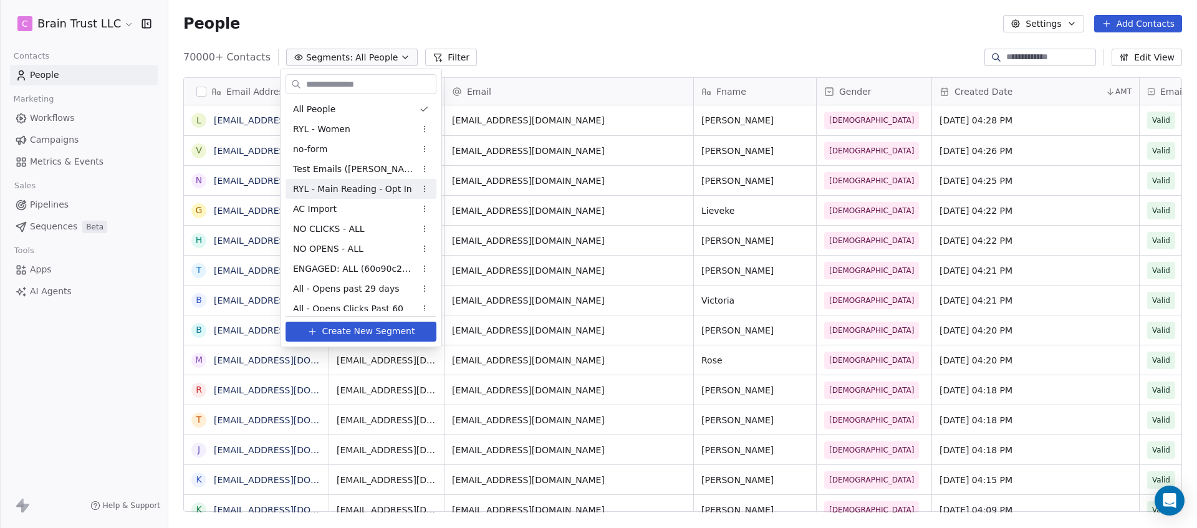
scroll to position [307, 0]
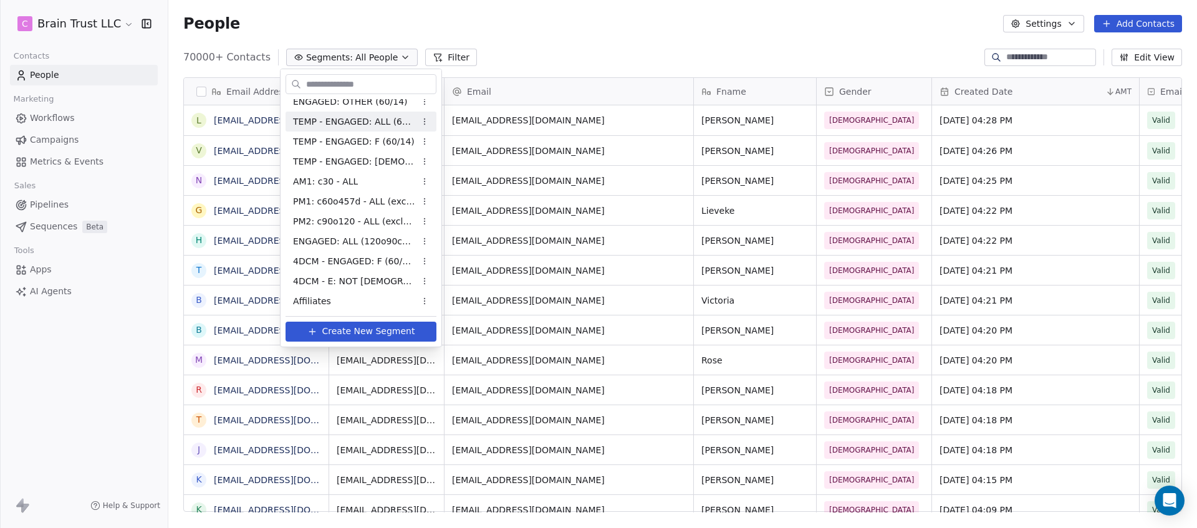
click at [443, 60] on html "C Brain Trust LLC Contacts People Marketing Workflows Campaigns Metrics & Event…" at bounding box center [598, 264] width 1197 height 528
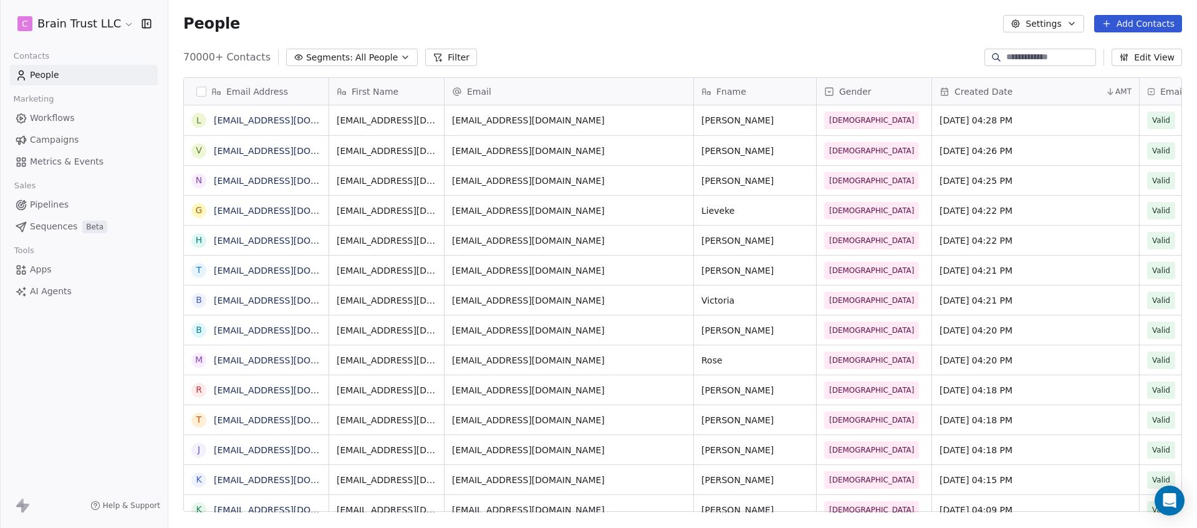
click at [447, 56] on button "Filter" at bounding box center [451, 57] width 52 height 17
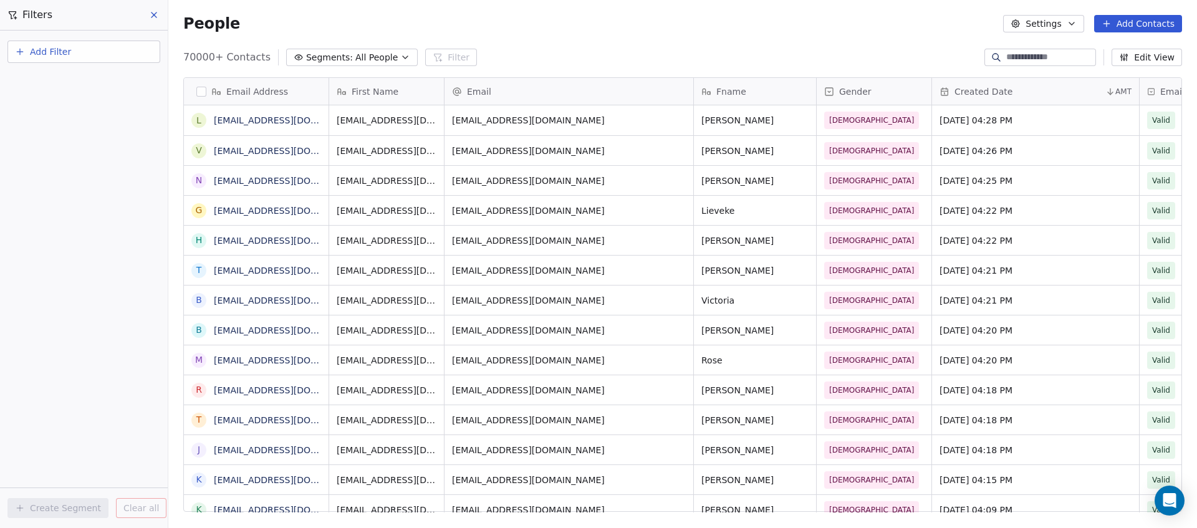
click at [387, 54] on span "All People" at bounding box center [376, 57] width 42 height 13
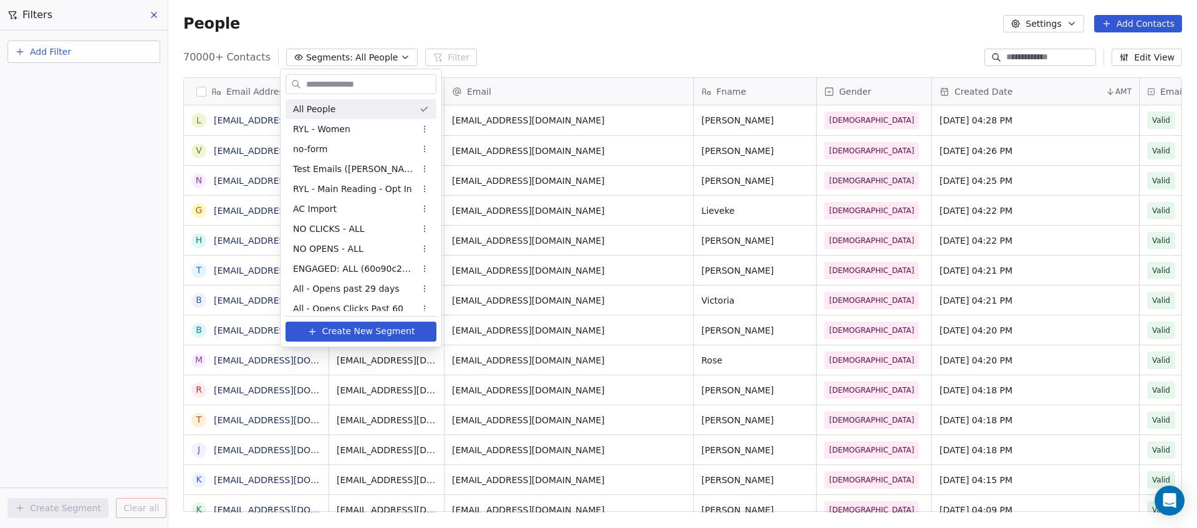
click at [83, 56] on html "C Brain Trust LLC Contacts People Marketing Workflows Campaigns Metrics & Event…" at bounding box center [598, 264] width 1197 height 528
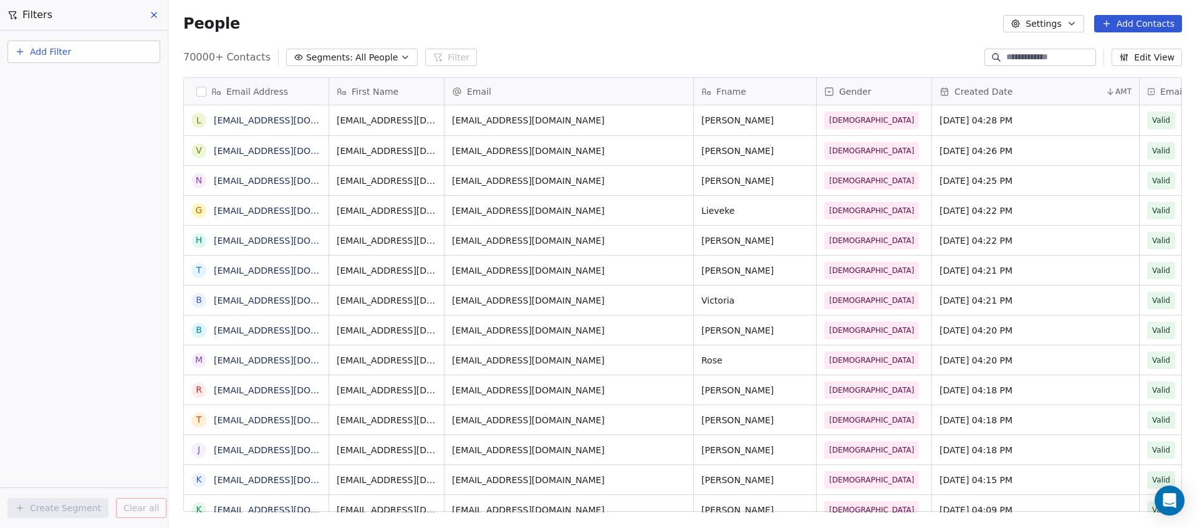
click at [47, 51] on span "Add Filter" at bounding box center [50, 52] width 41 height 13
click at [62, 108] on div "Contact activity" at bounding box center [84, 101] width 142 height 20
click at [61, 47] on html "C Brain Trust LLC Contacts People Marketing Workflows Campaigns Metrics & Event…" at bounding box center [598, 264] width 1197 height 528
click at [59, 49] on span "Add Filter" at bounding box center [50, 52] width 41 height 13
click at [77, 84] on span "Contact properties" at bounding box center [61, 81] width 81 height 13
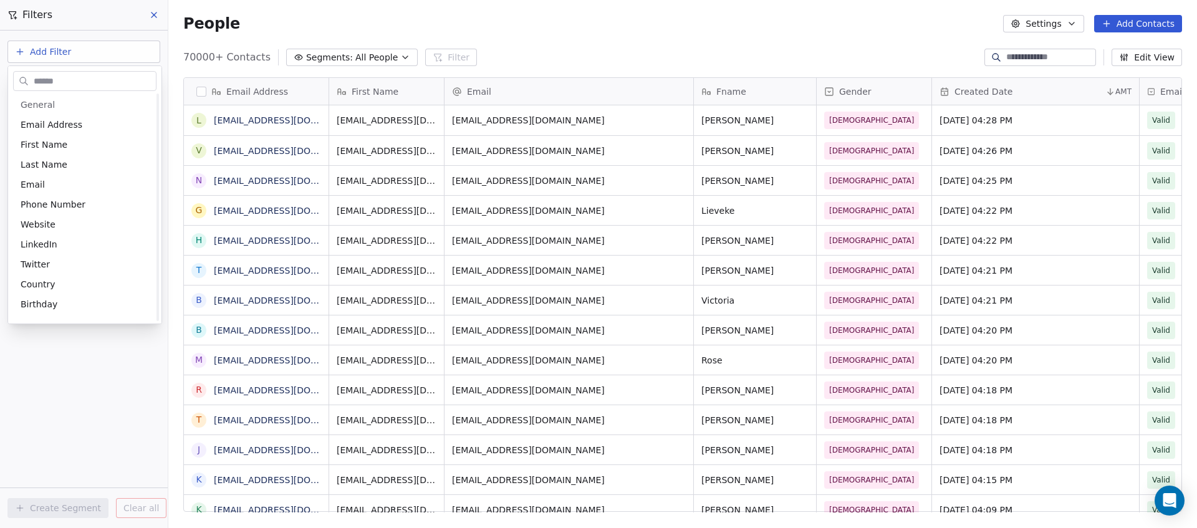
scroll to position [0, 0]
click at [153, 13] on html "C Brain Trust LLC Contacts People Marketing Workflows Campaigns Metrics & Event…" at bounding box center [598, 264] width 1197 height 528
click at [152, 14] on icon at bounding box center [154, 15] width 10 height 10
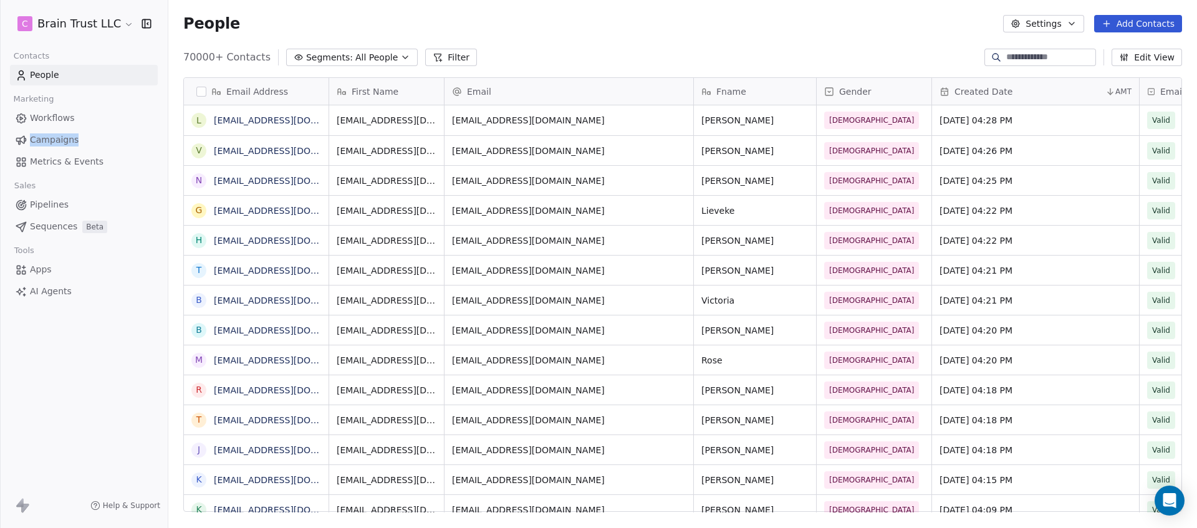
click at [95, 29] on html "C Brain Trust LLC Contacts People Marketing Workflows Campaigns Metrics & Event…" at bounding box center [598, 264] width 1197 height 528
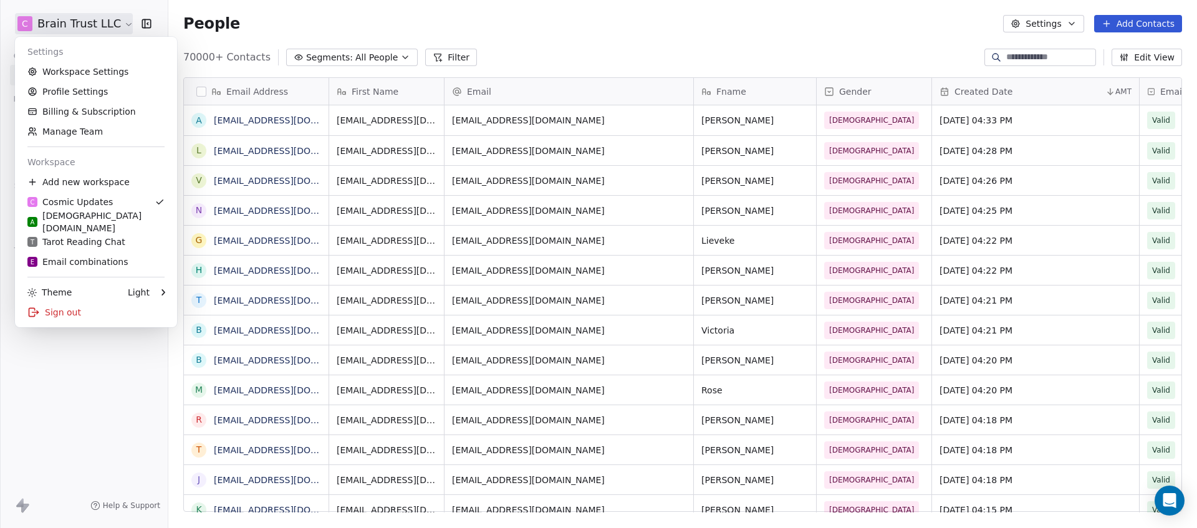
click at [590, 8] on html "C Brain Trust LLC Contacts People Marketing Workflows Campaigns Metrics & Event…" at bounding box center [598, 264] width 1197 height 528
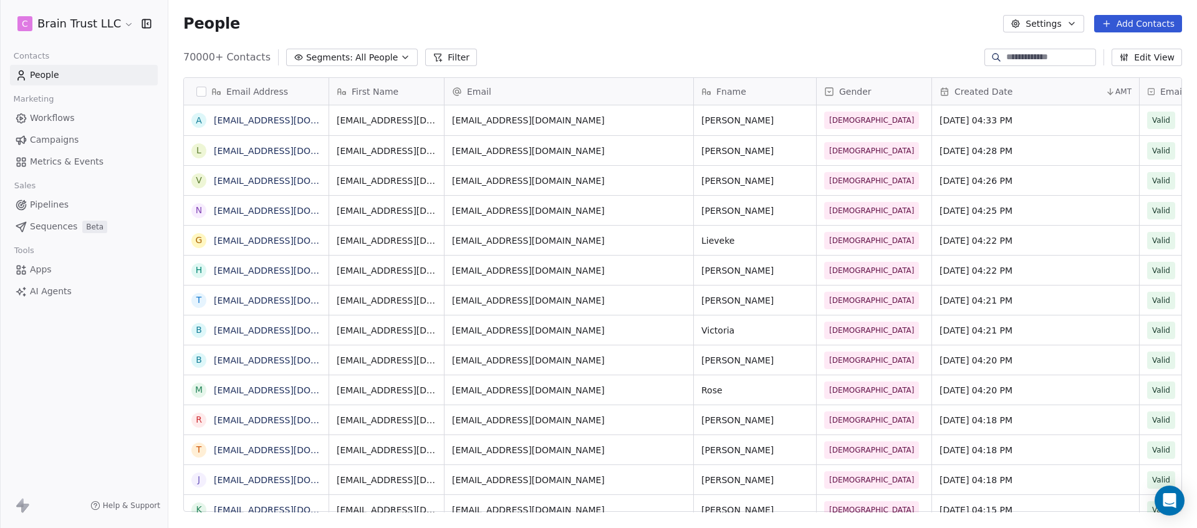
click at [59, 136] on span "Campaigns" at bounding box center [54, 139] width 49 height 13
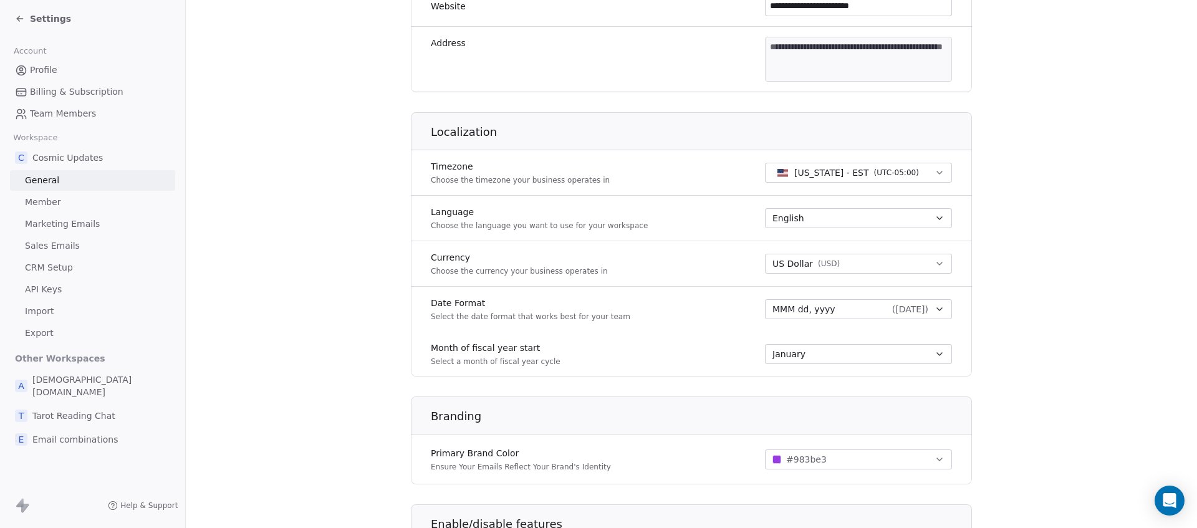
scroll to position [60, 0]
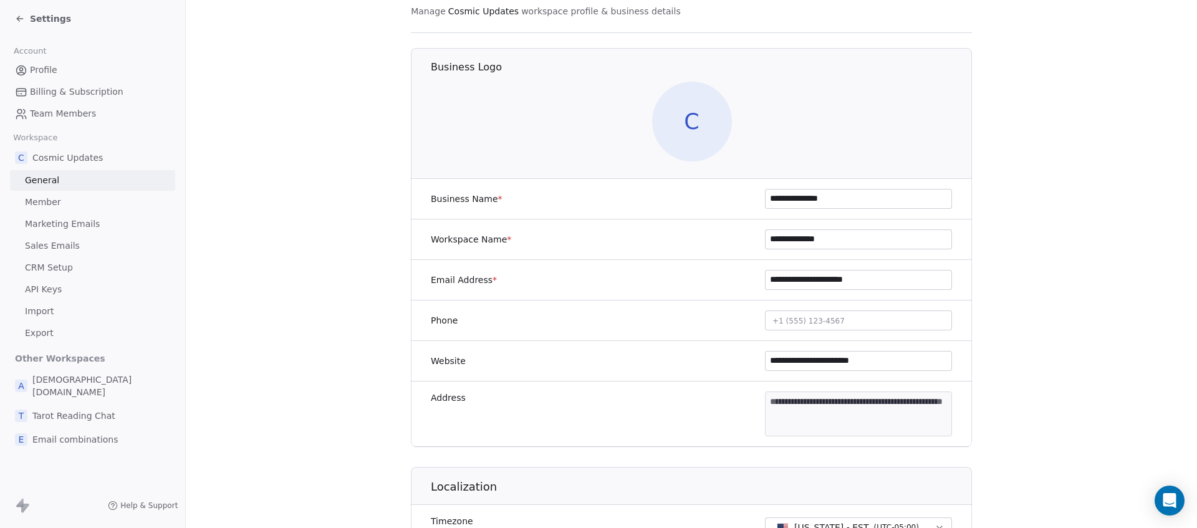
click at [41, 200] on span "Member" at bounding box center [43, 202] width 36 height 13
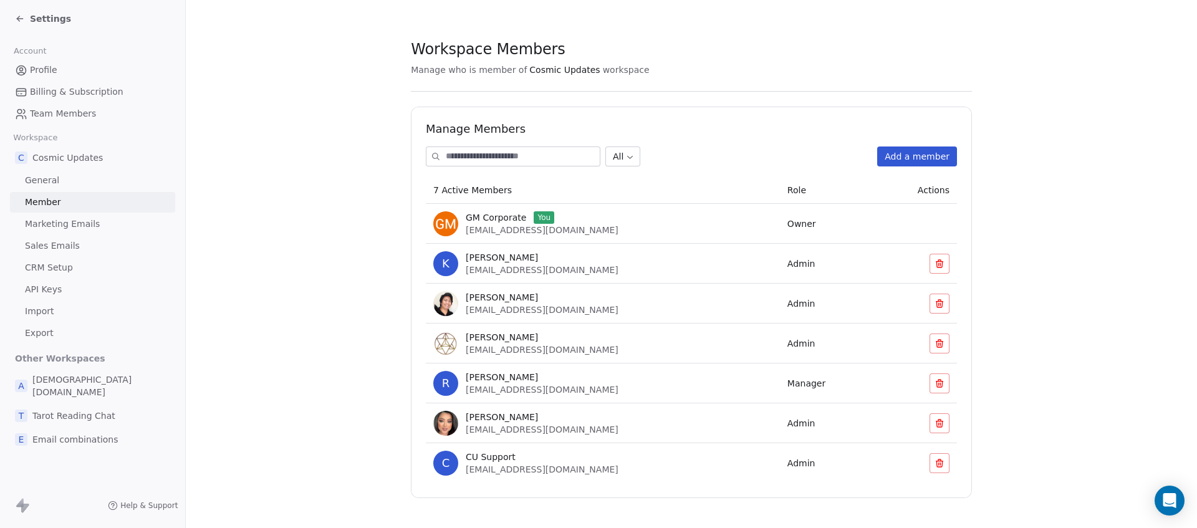
scroll to position [10, 0]
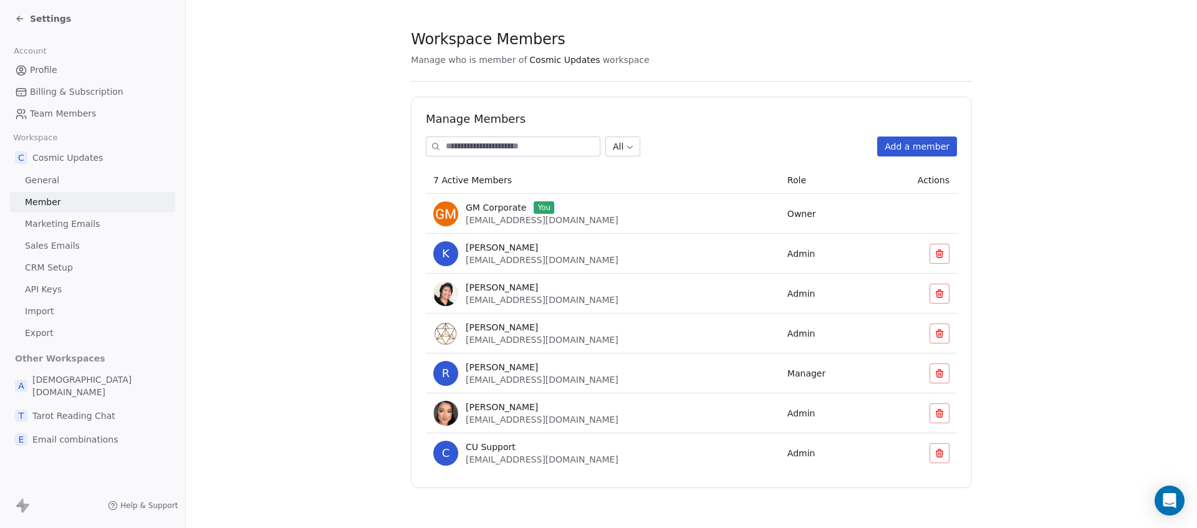
click at [74, 221] on span "Marketing Emails" at bounding box center [62, 224] width 75 height 13
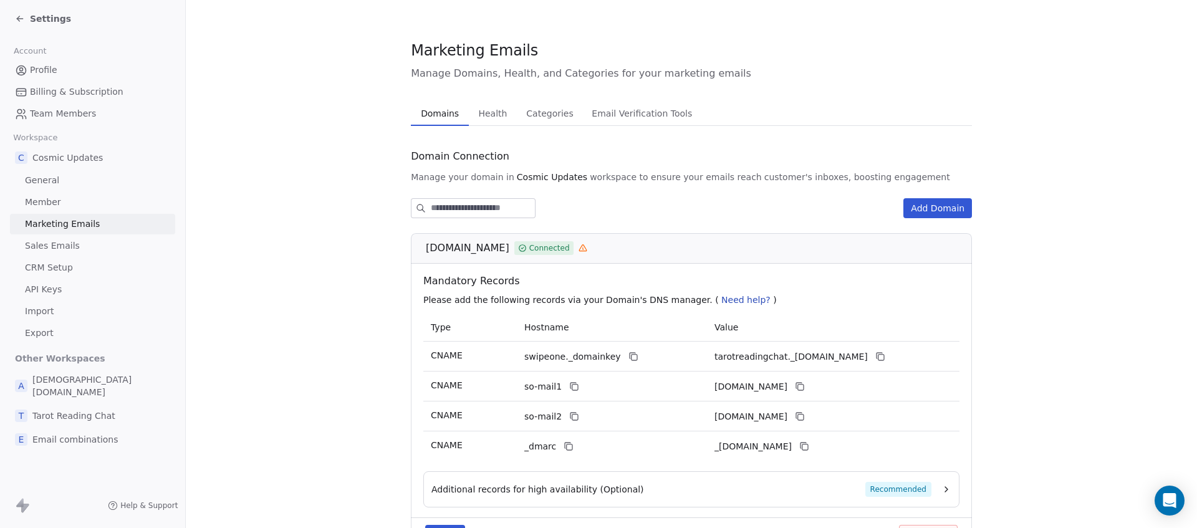
click at [614, 102] on button "Email Verification Tools Email Verification Tools" at bounding box center [642, 113] width 118 height 25
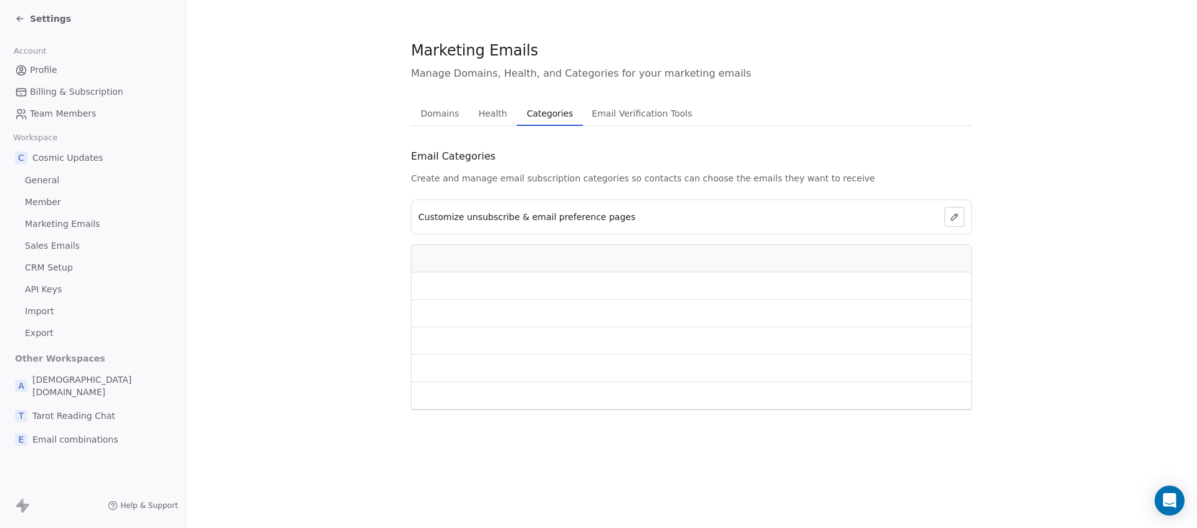
click at [532, 118] on span "Categories" at bounding box center [550, 113] width 56 height 17
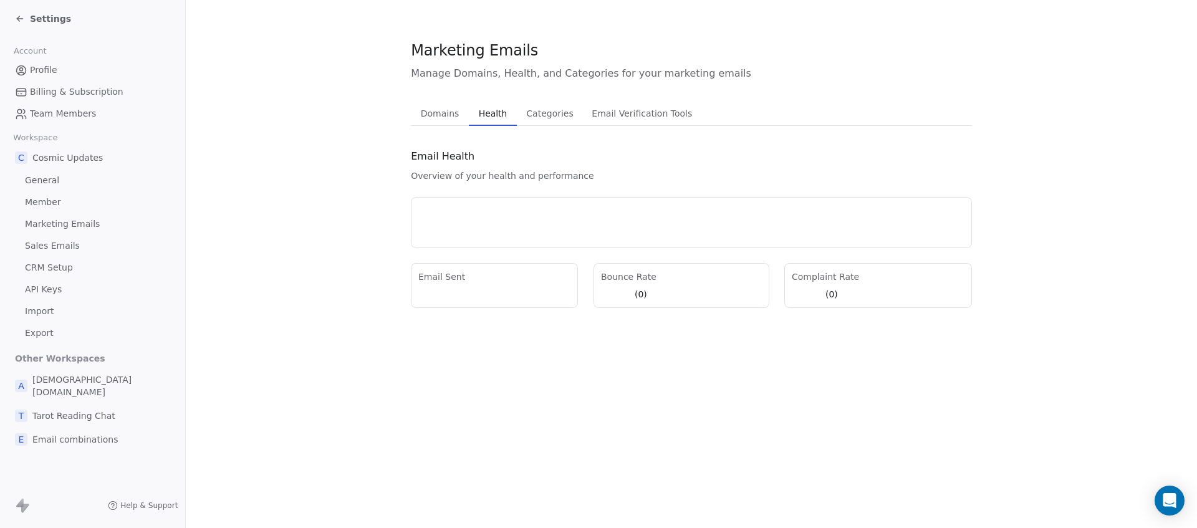
click at [474, 118] on span "Health" at bounding box center [493, 113] width 38 height 17
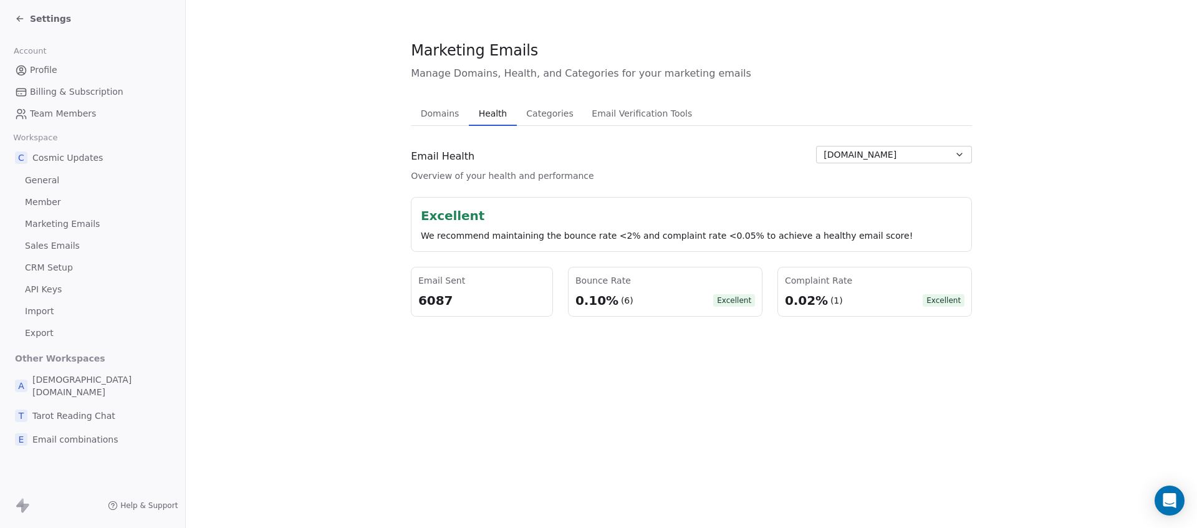
click at [56, 246] on span "Sales Emails" at bounding box center [52, 245] width 55 height 13
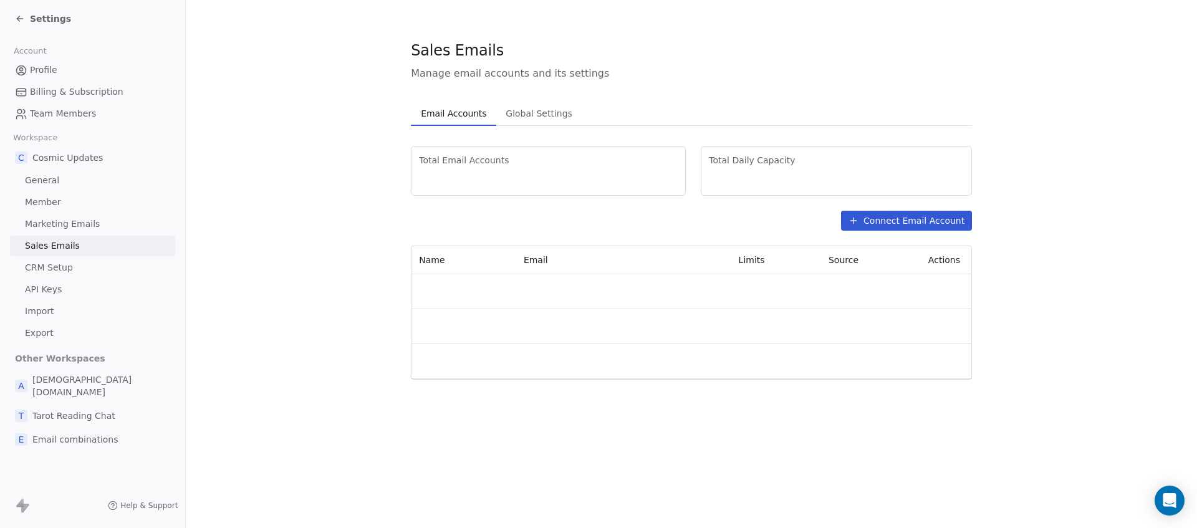
click at [54, 270] on span "CRM Setup" at bounding box center [49, 267] width 48 height 13
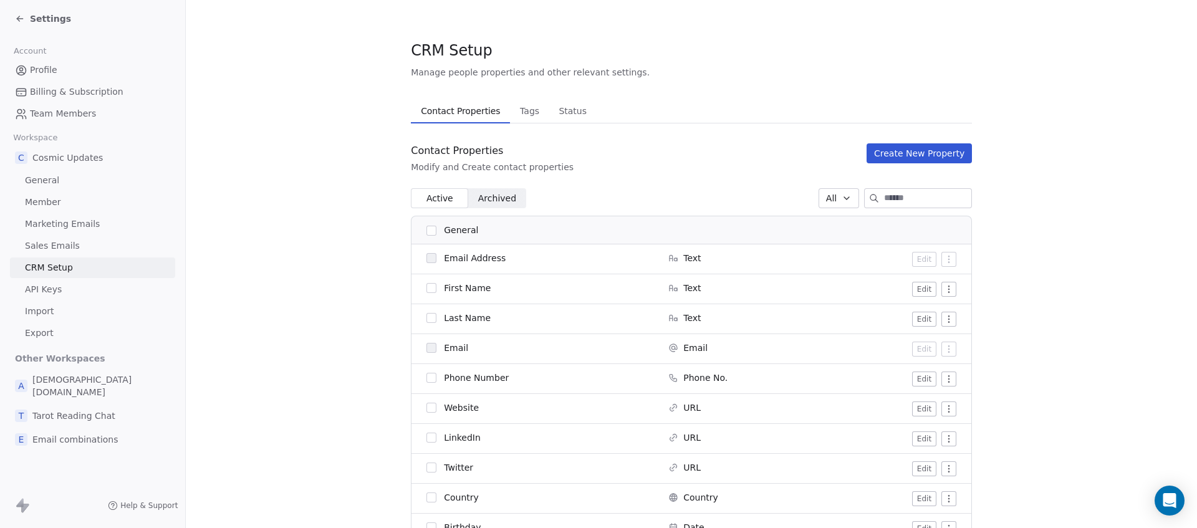
click at [568, 110] on span "Status" at bounding box center [573, 110] width 38 height 17
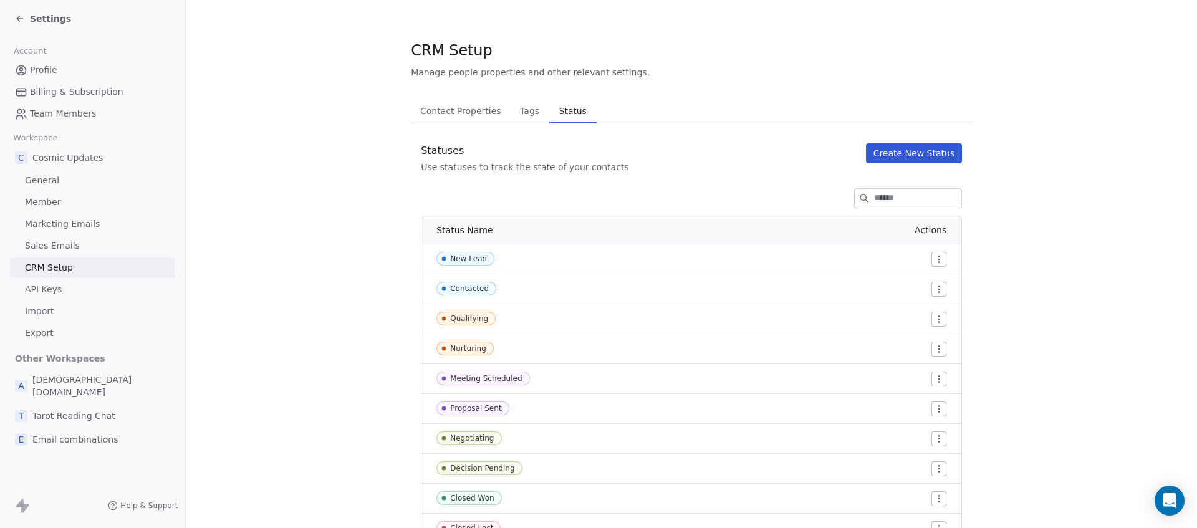
click at [471, 115] on span "Contact Properties" at bounding box center [460, 110] width 91 height 17
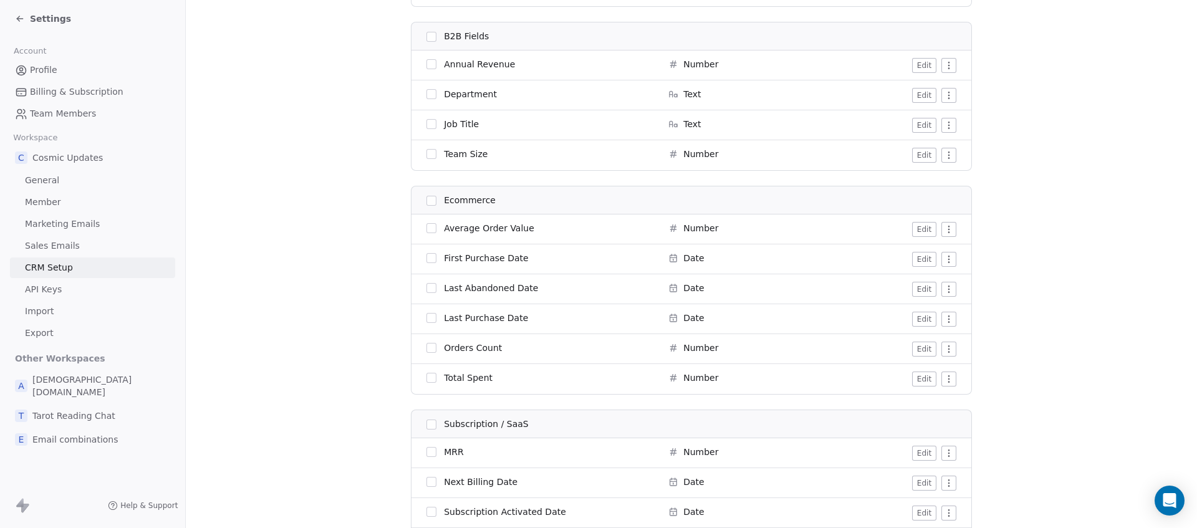
scroll to position [2687, 0]
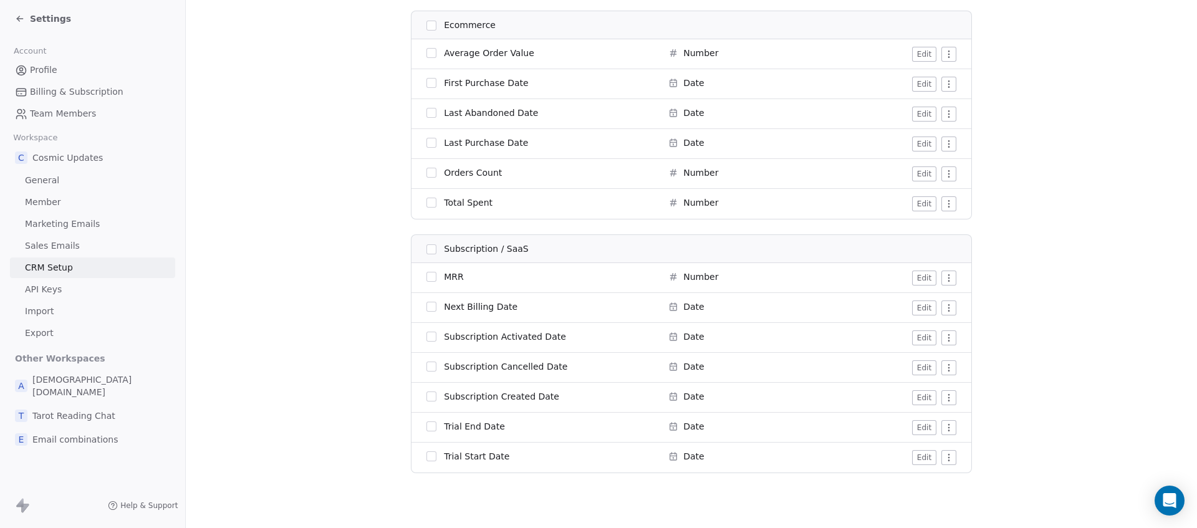
click at [54, 291] on span "API Keys" at bounding box center [43, 289] width 37 height 13
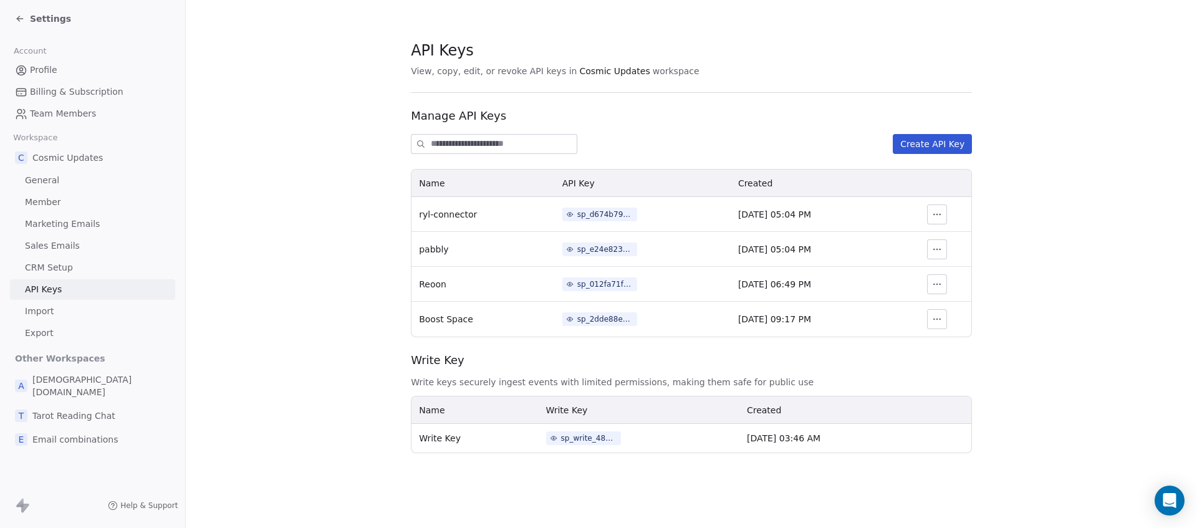
click at [57, 68] on link "Profile" at bounding box center [92, 70] width 165 height 21
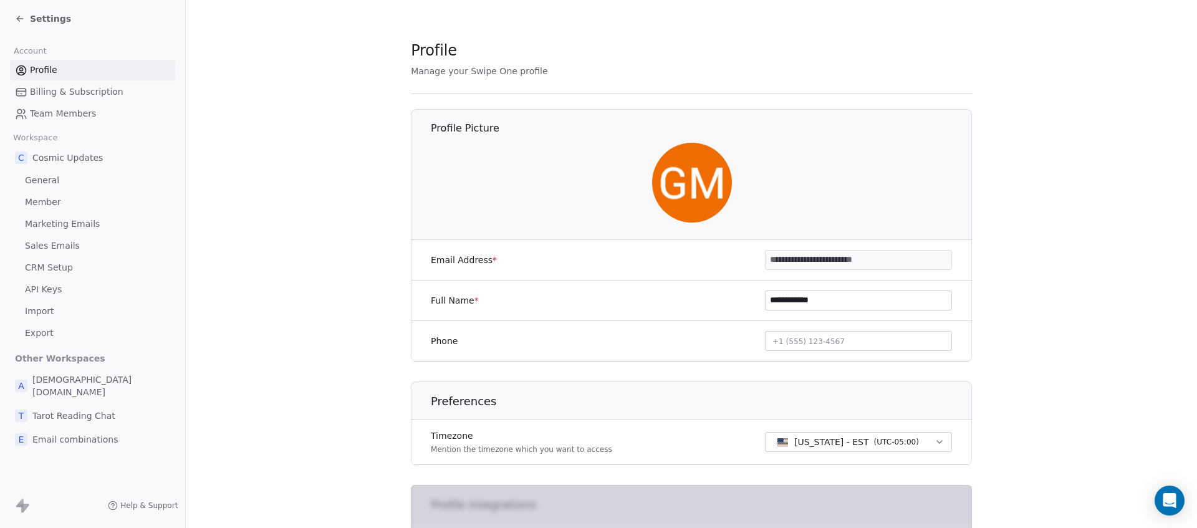
click at [48, 92] on span "Billing & Subscription" at bounding box center [77, 91] width 94 height 13
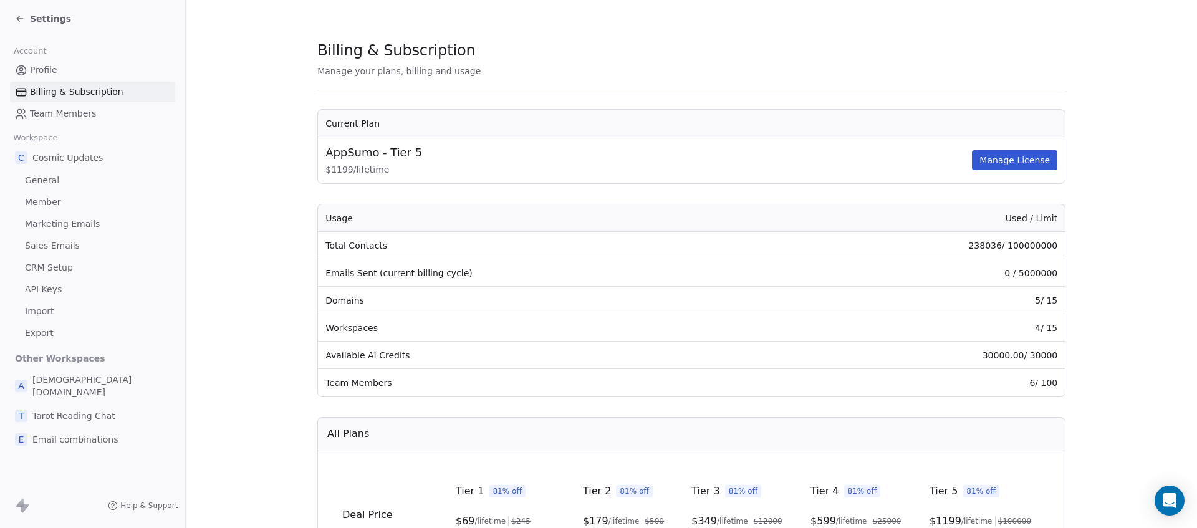
click at [53, 14] on span "Settings" at bounding box center [50, 18] width 41 height 12
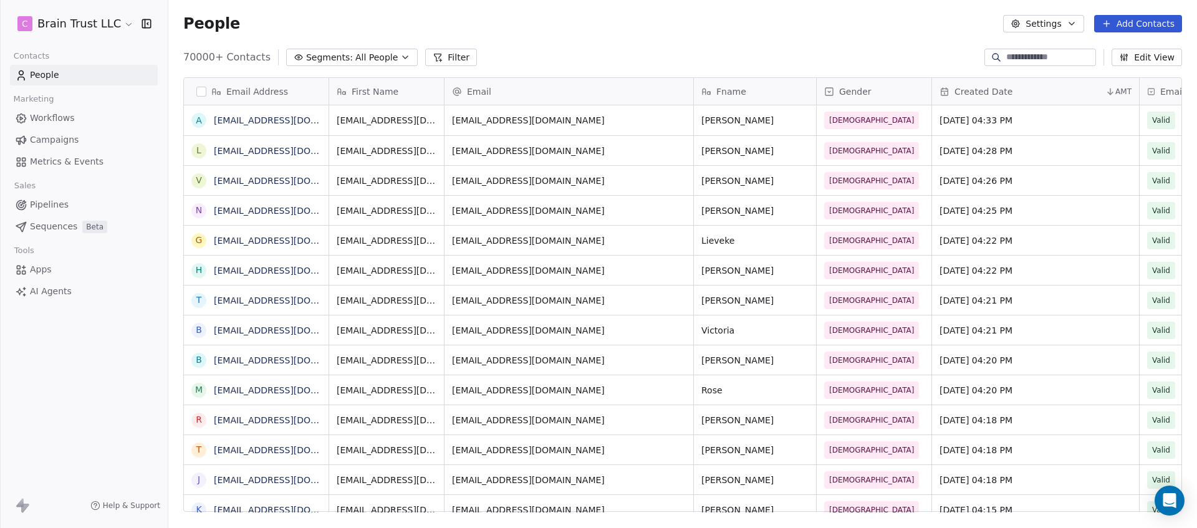
scroll to position [456, 1020]
click at [1148, 57] on button "Edit View" at bounding box center [1147, 57] width 70 height 17
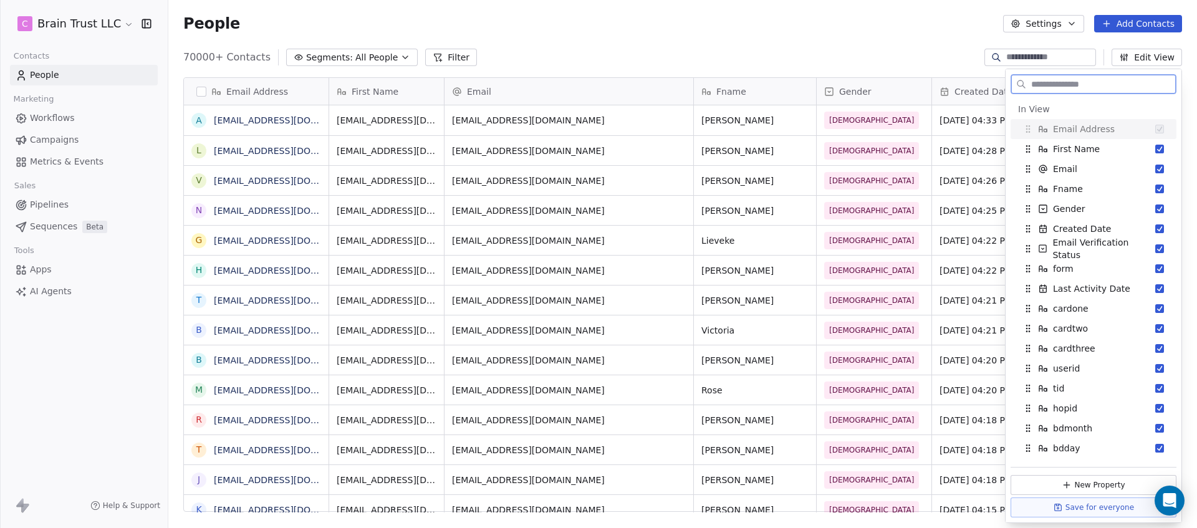
click at [1063, 29] on button "Settings" at bounding box center [1043, 23] width 80 height 17
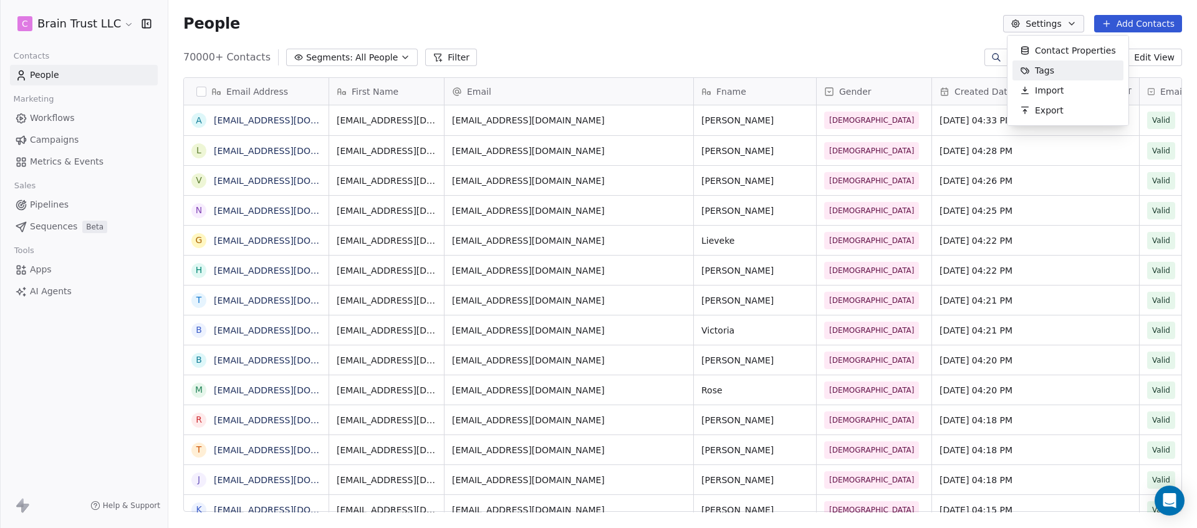
click at [1065, 76] on div "Tags" at bounding box center [1068, 70] width 111 height 20
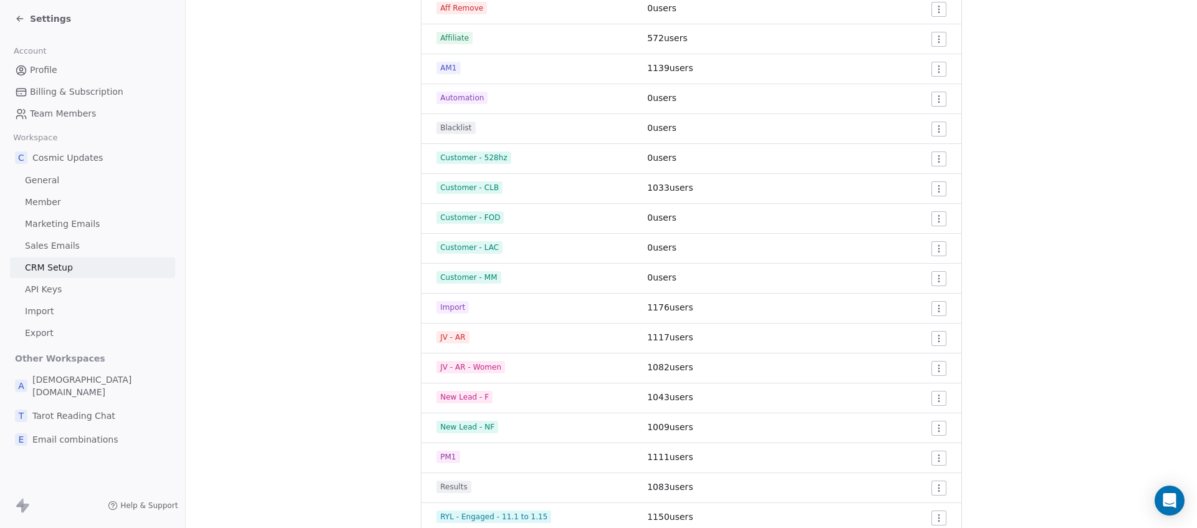
scroll to position [475, 0]
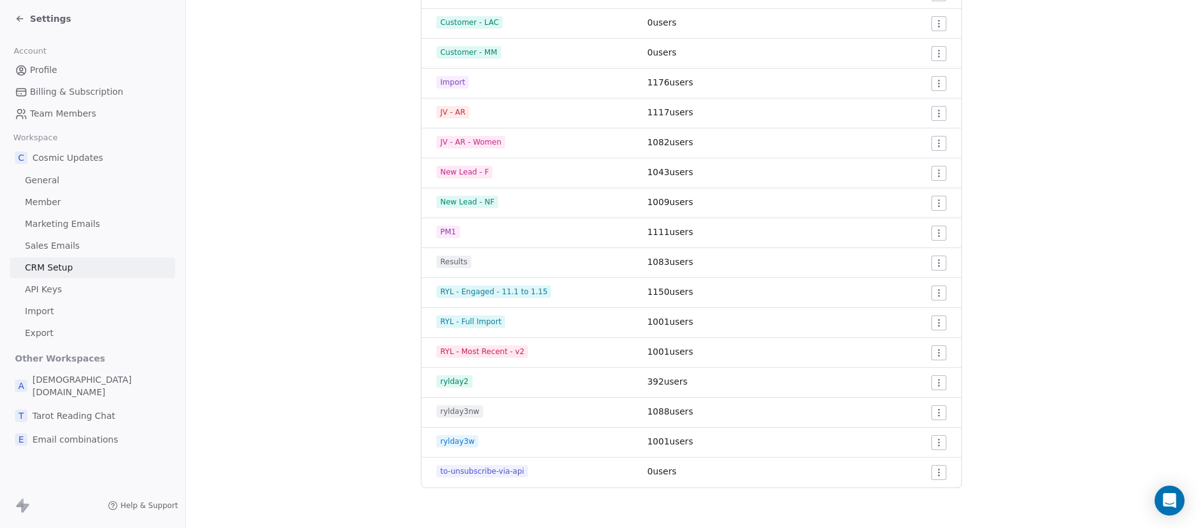
click at [39, 17] on span "Settings" at bounding box center [50, 18] width 41 height 12
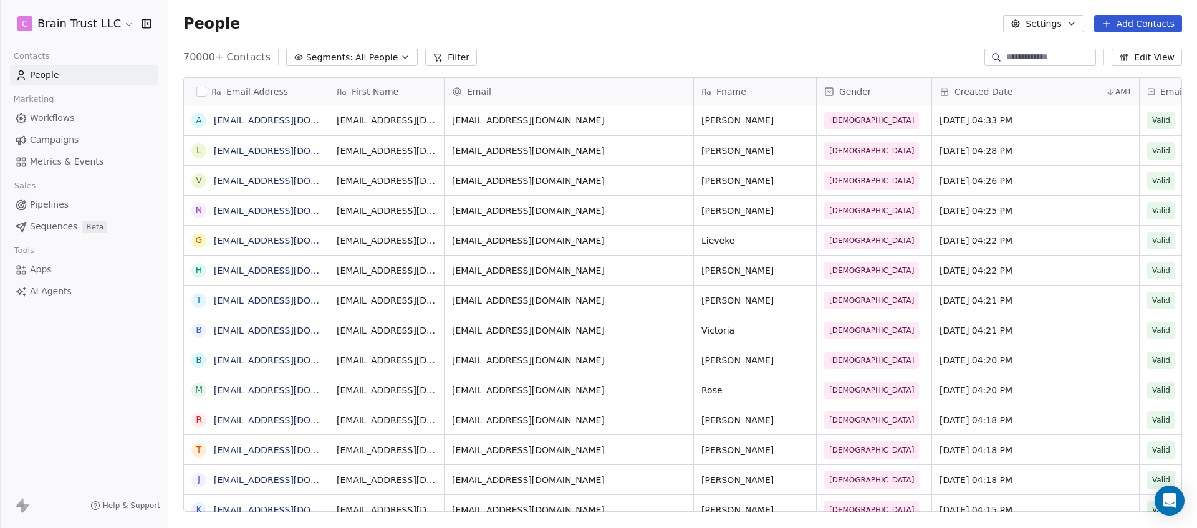
scroll to position [456, 1020]
click at [363, 57] on span "All People" at bounding box center [376, 57] width 42 height 13
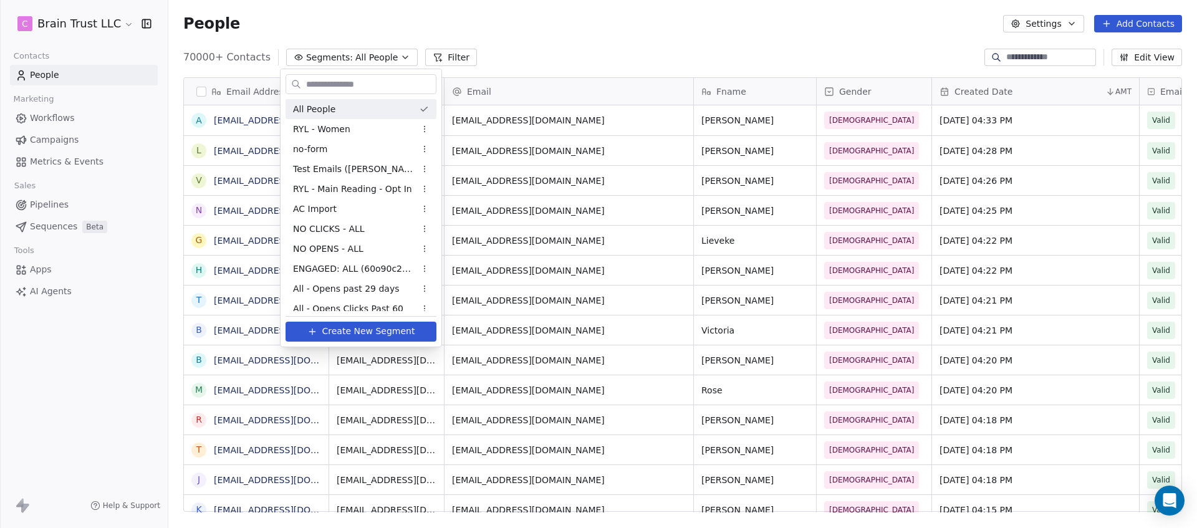
click at [432, 58] on html "C Brain Trust LLC Contacts People Marketing Workflows Campaigns Metrics & Event…" at bounding box center [598, 264] width 1197 height 528
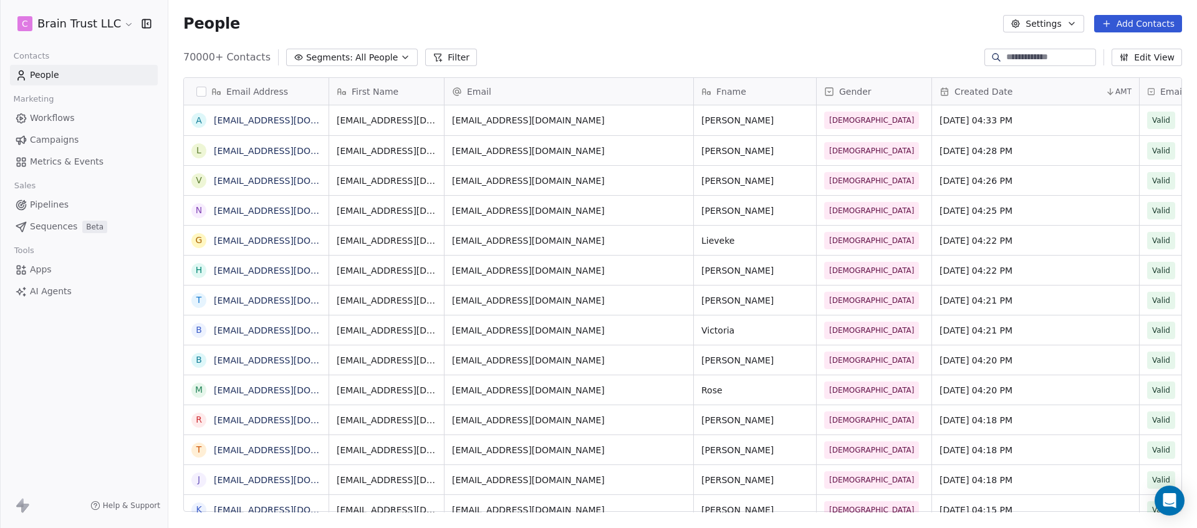
click at [443, 57] on button "Filter" at bounding box center [451, 57] width 52 height 17
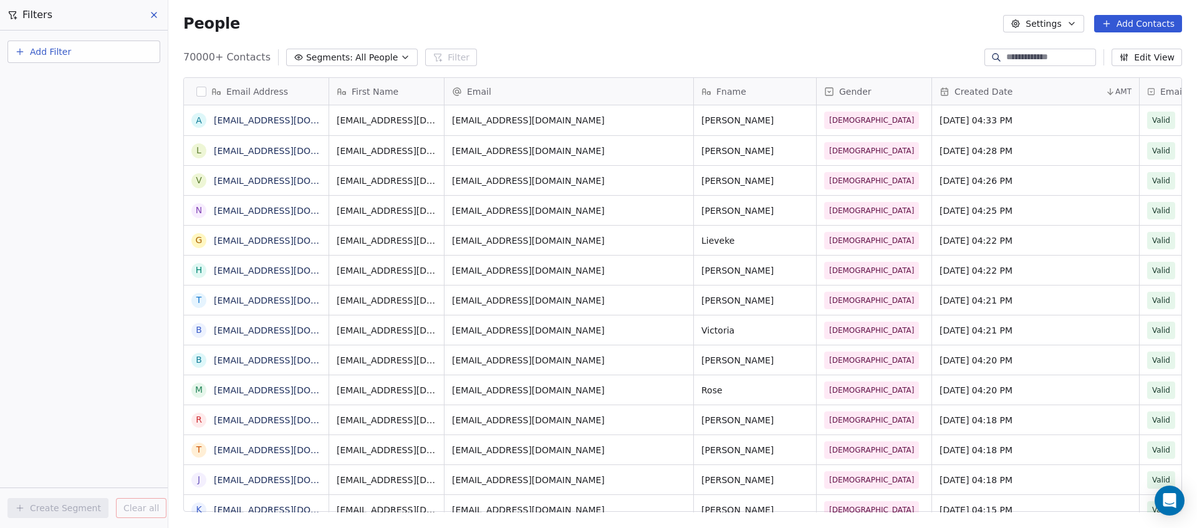
click at [61, 55] on span "Add Filter" at bounding box center [50, 52] width 41 height 13
click at [84, 82] on span "Contact properties" at bounding box center [61, 81] width 81 height 13
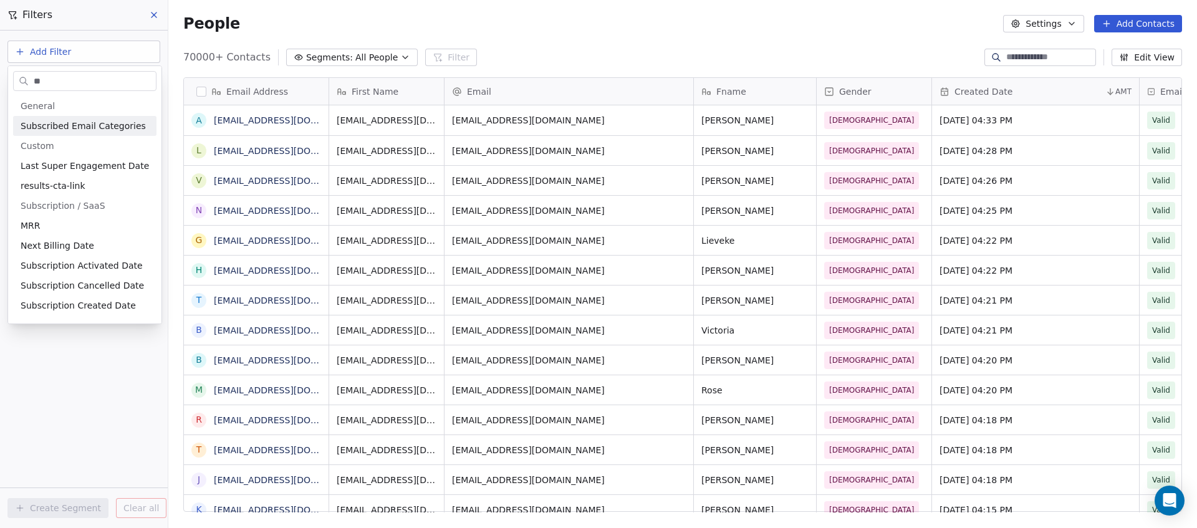
type input "*"
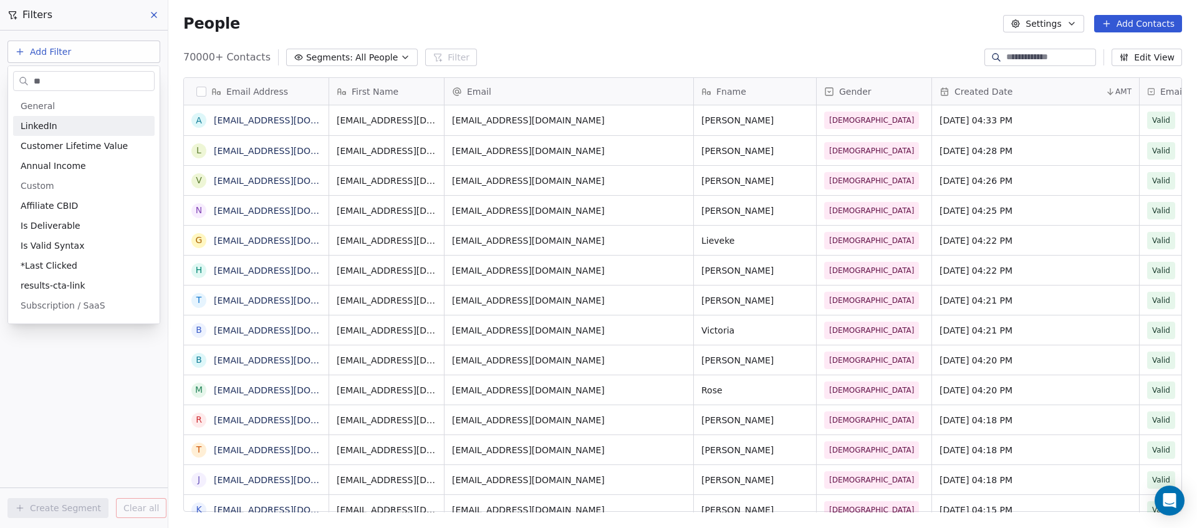
type input "***"
click at [336, 49] on html "C Brain Trust LLC Contacts People Marketing Workflows Campaigns Metrics & Event…" at bounding box center [598, 264] width 1197 height 528
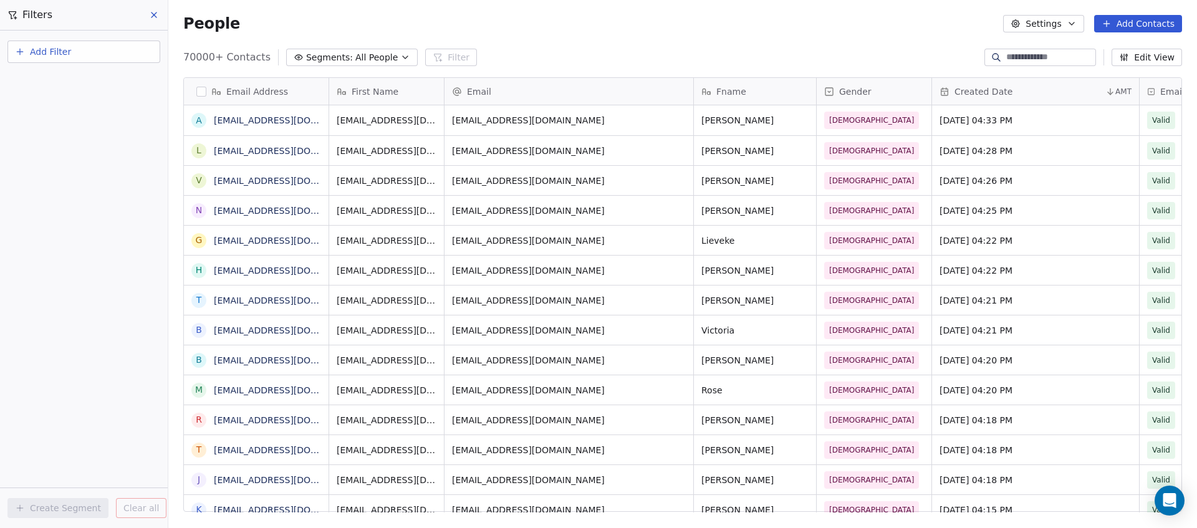
click at [332, 53] on span "Segments:" at bounding box center [329, 57] width 47 height 13
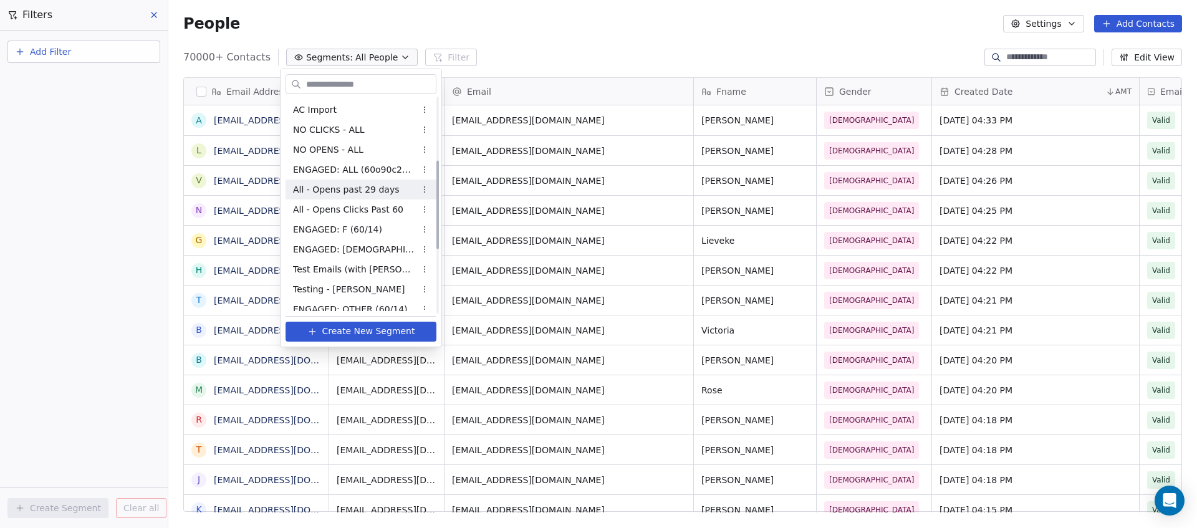
scroll to position [0, 0]
click at [735, 51] on html "C Brain Trust LLC Contacts People Marketing Workflows Campaigns Metrics & Event…" at bounding box center [598, 264] width 1197 height 528
